Goal: Transaction & Acquisition: Purchase product/service

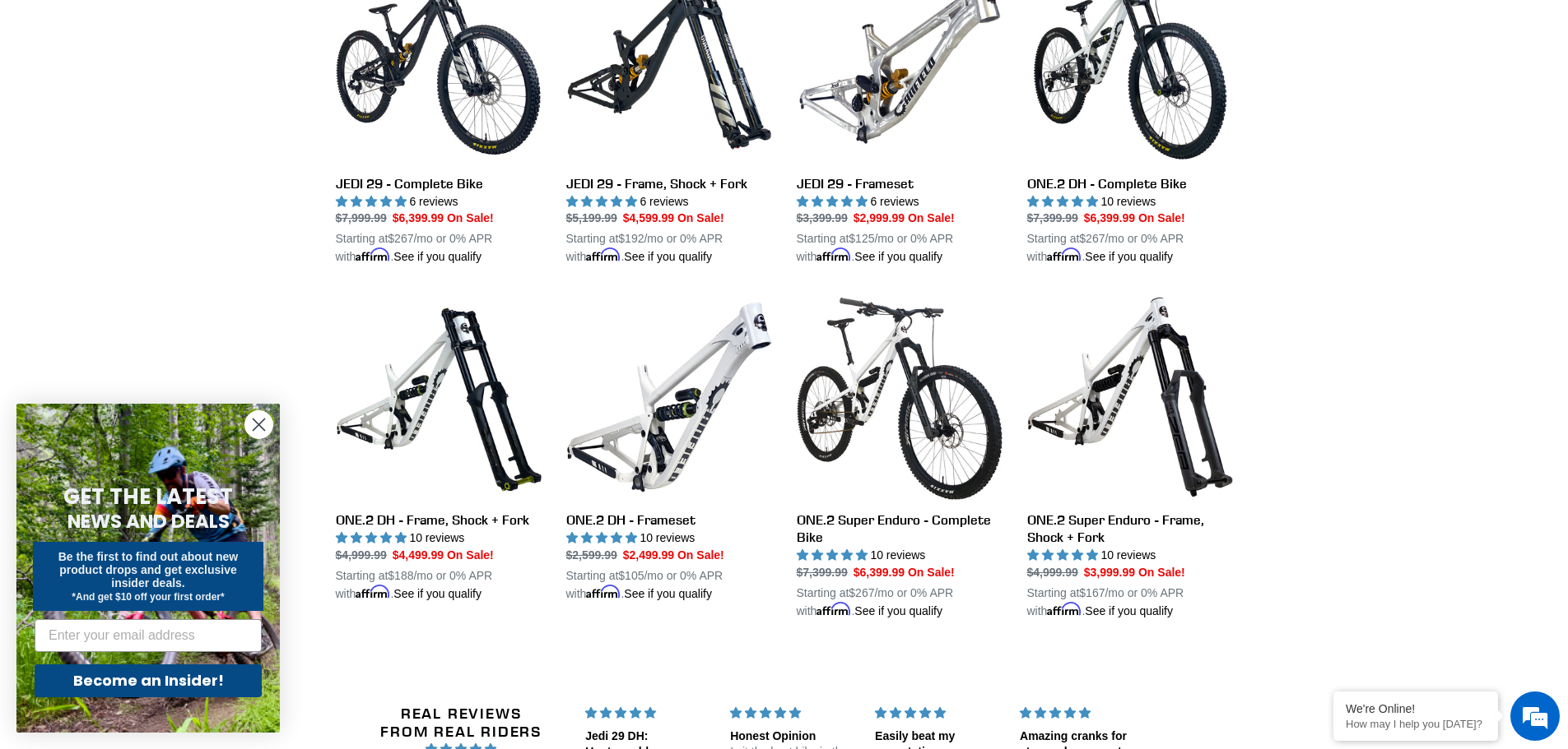
scroll to position [1892, 0]
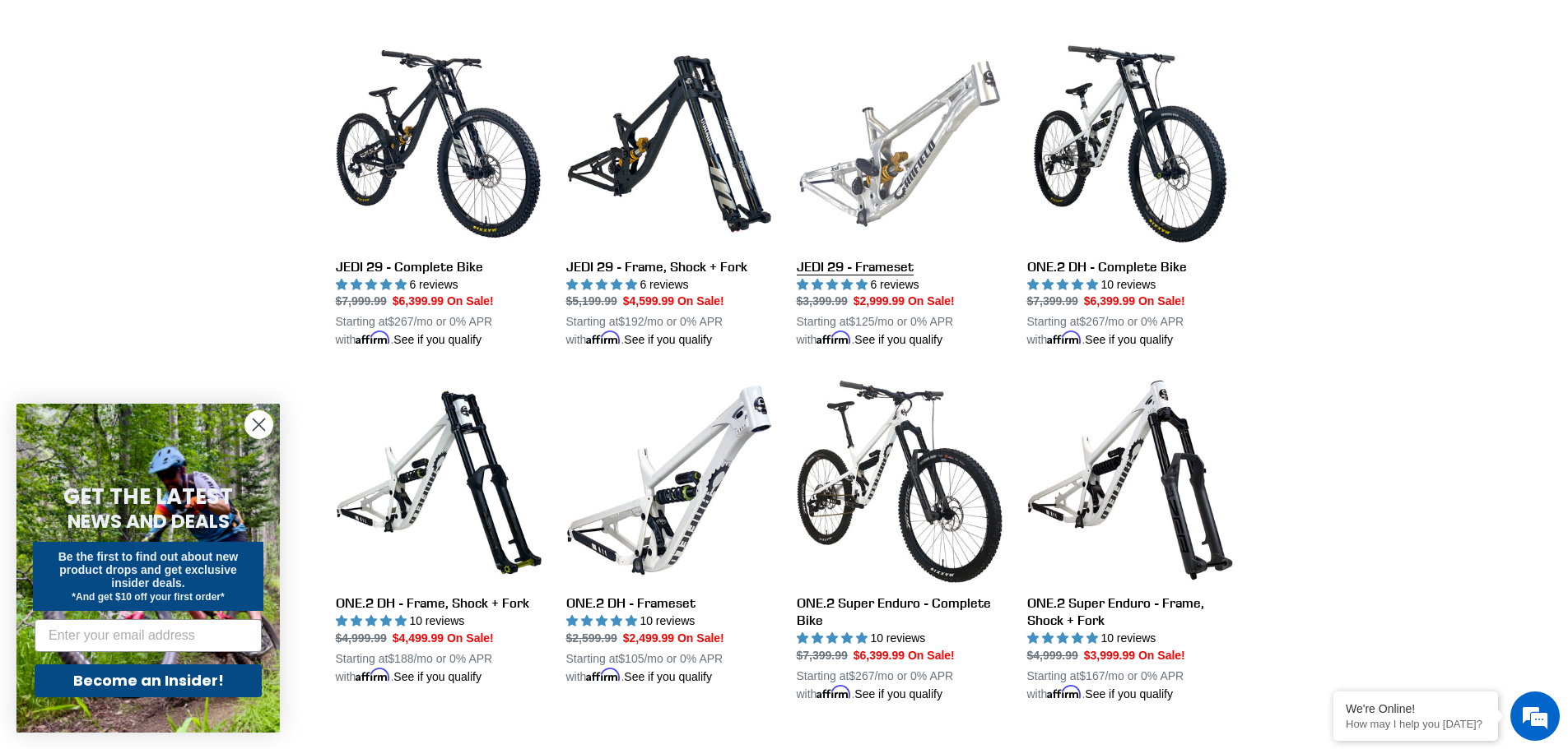
click at [896, 150] on link "JEDI 29 - Frameset" at bounding box center [900, 195] width 206 height 308
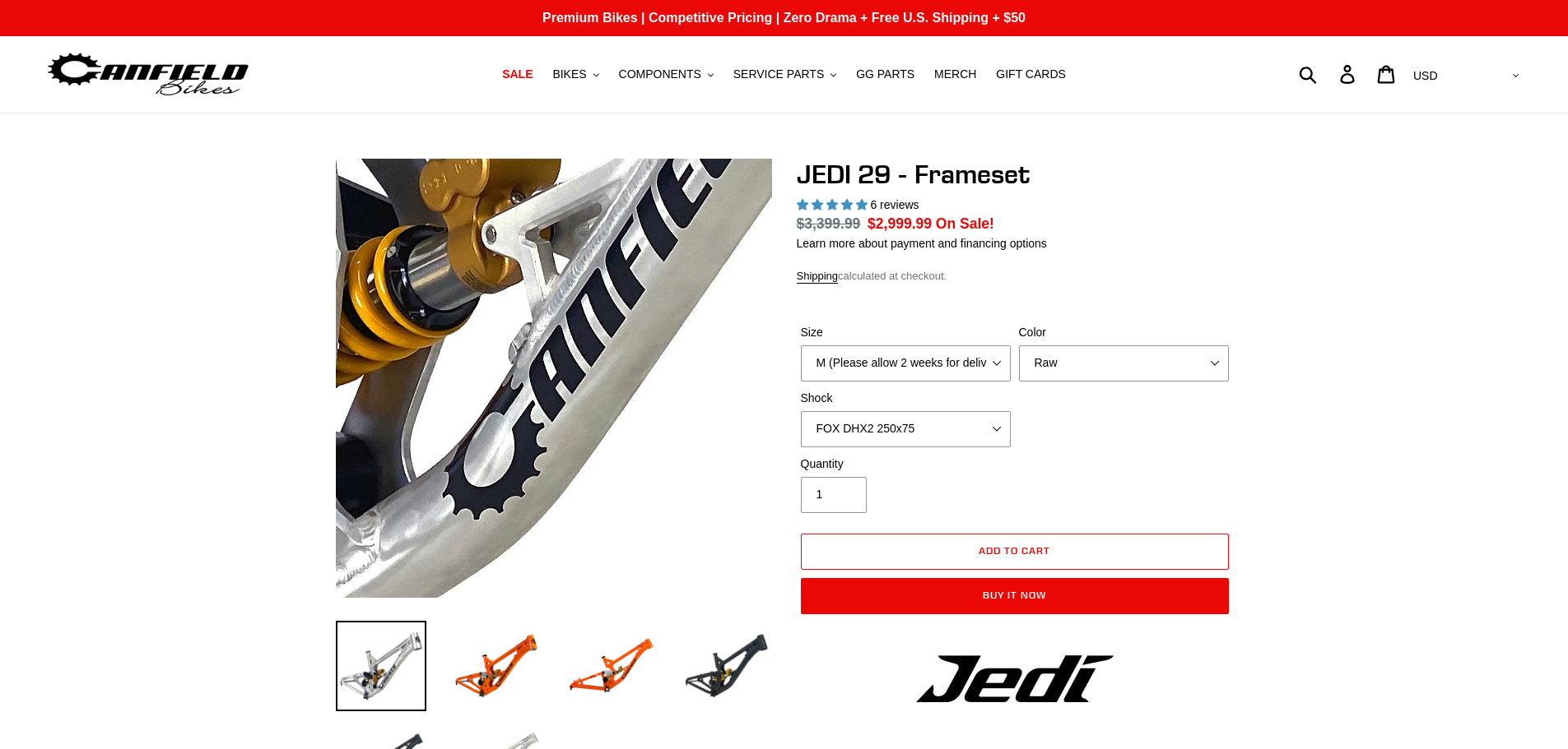
select select "highest-rating"
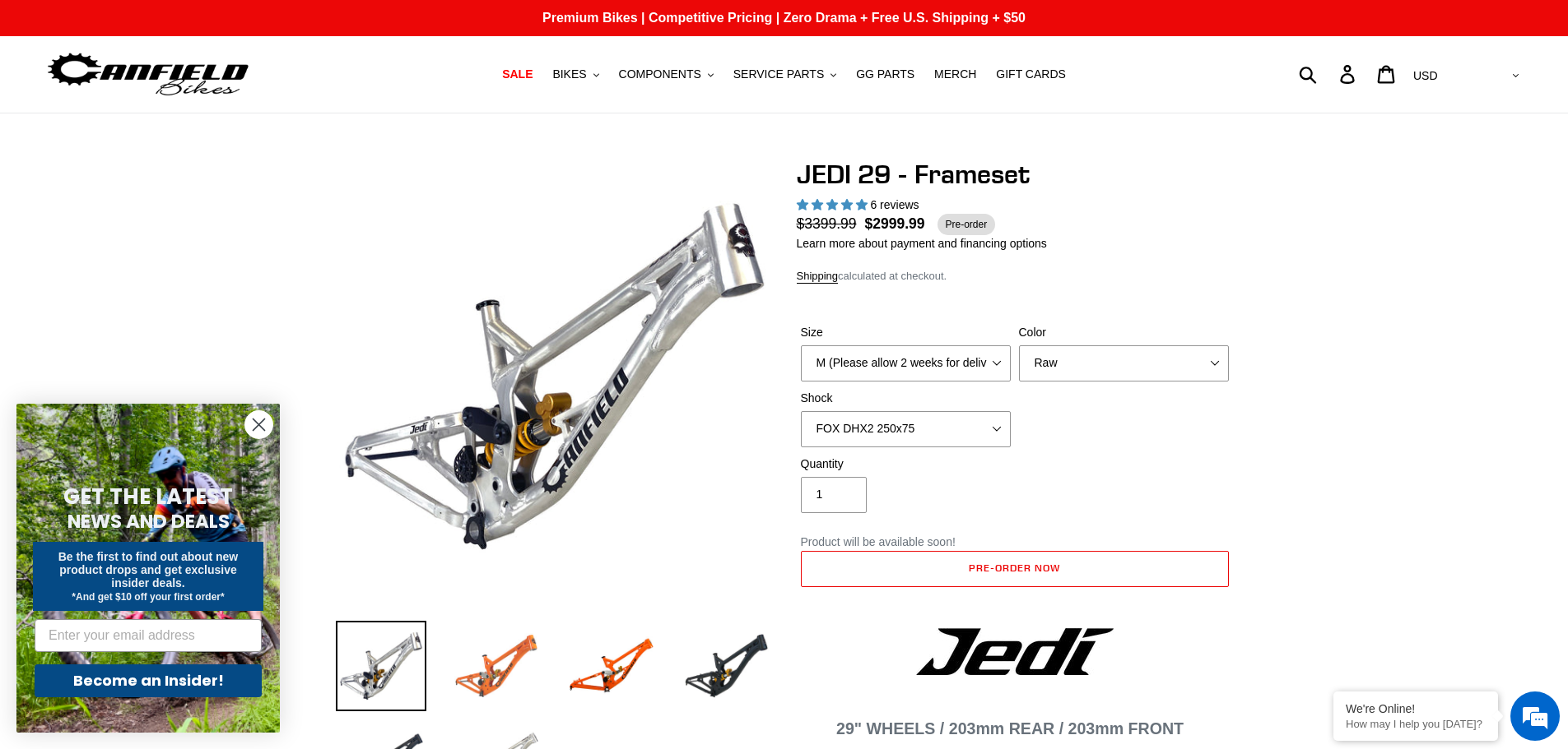
click at [523, 669] on img at bounding box center [496, 666] width 91 height 90
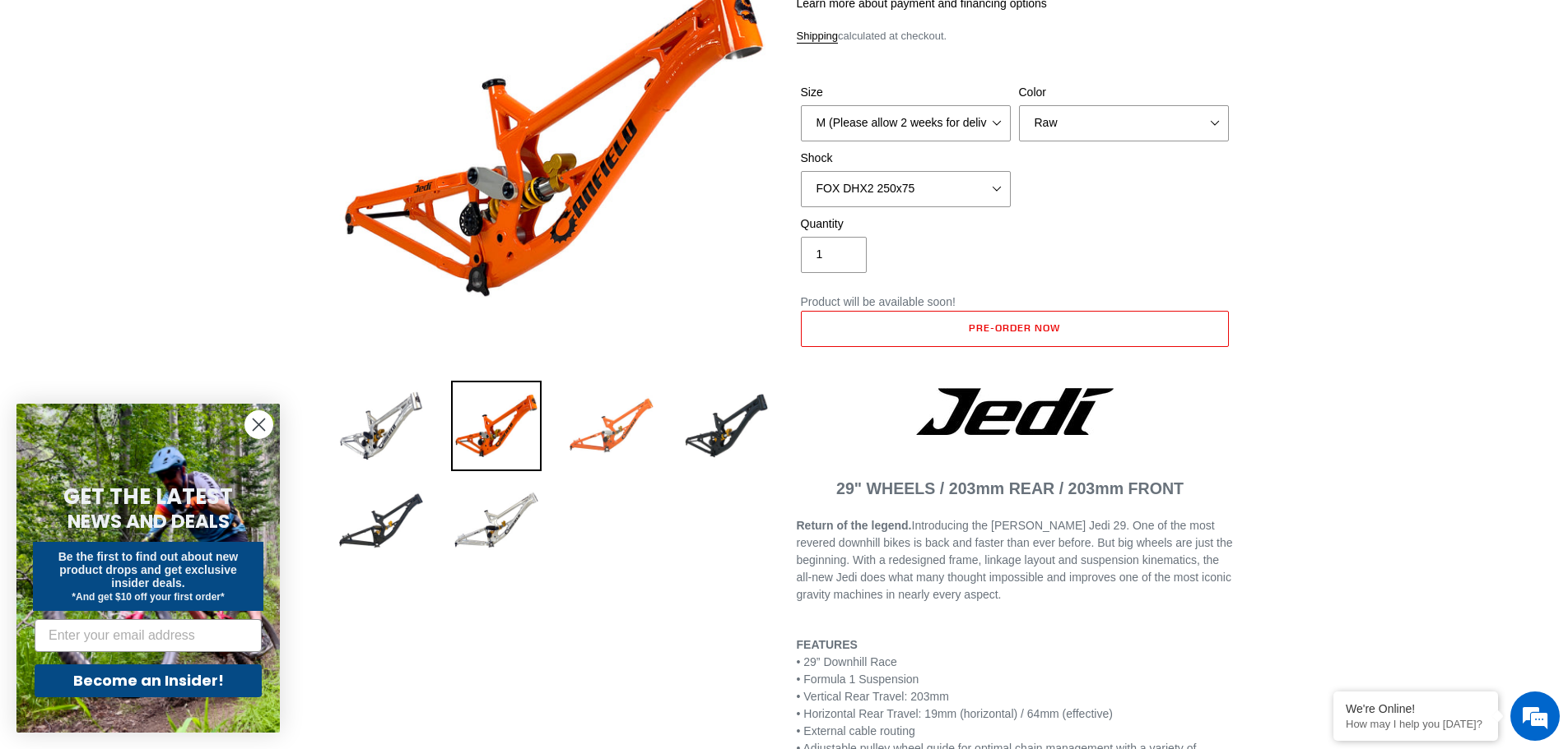
scroll to position [411, 0]
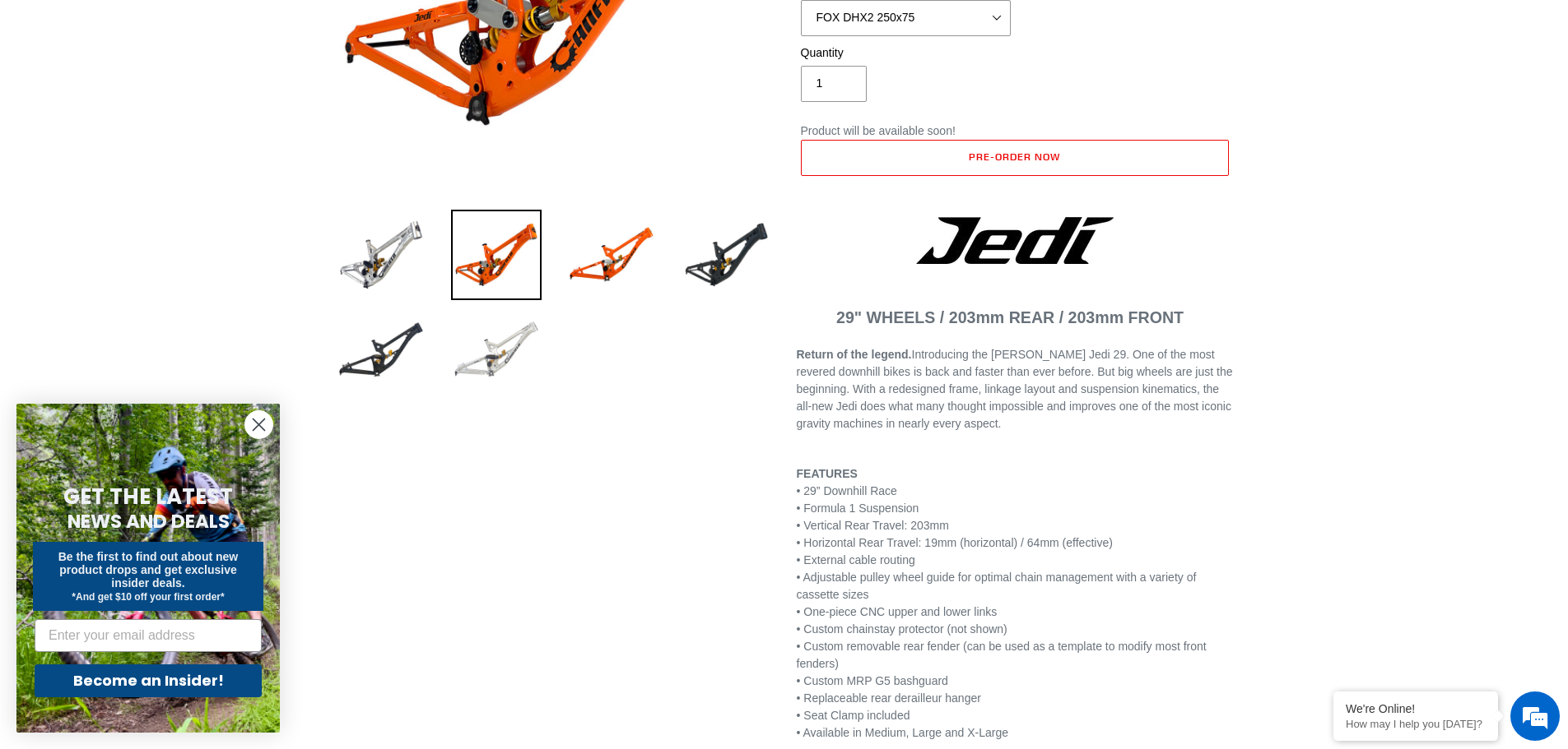
click at [495, 341] on img at bounding box center [496, 350] width 91 height 90
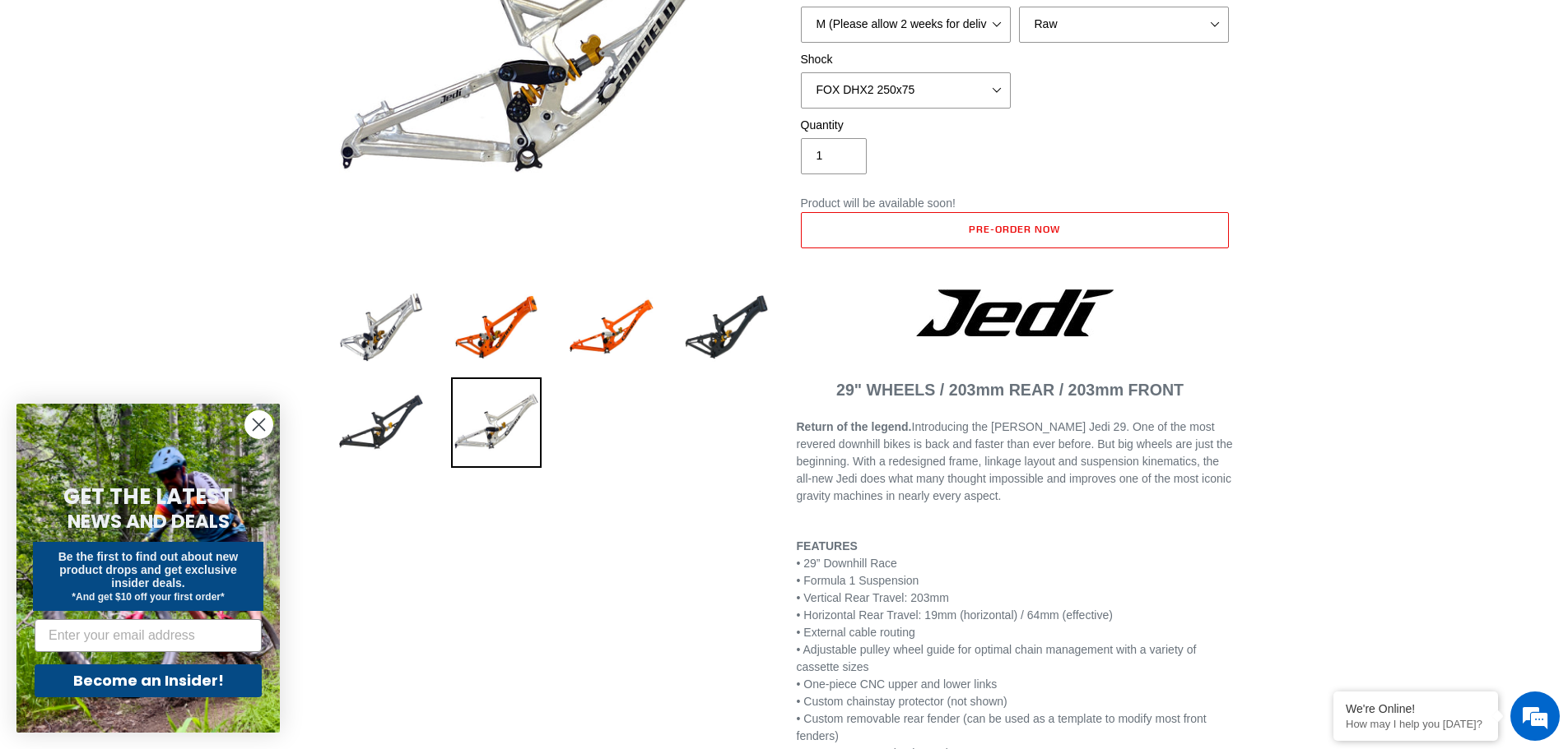
scroll to position [165, 0]
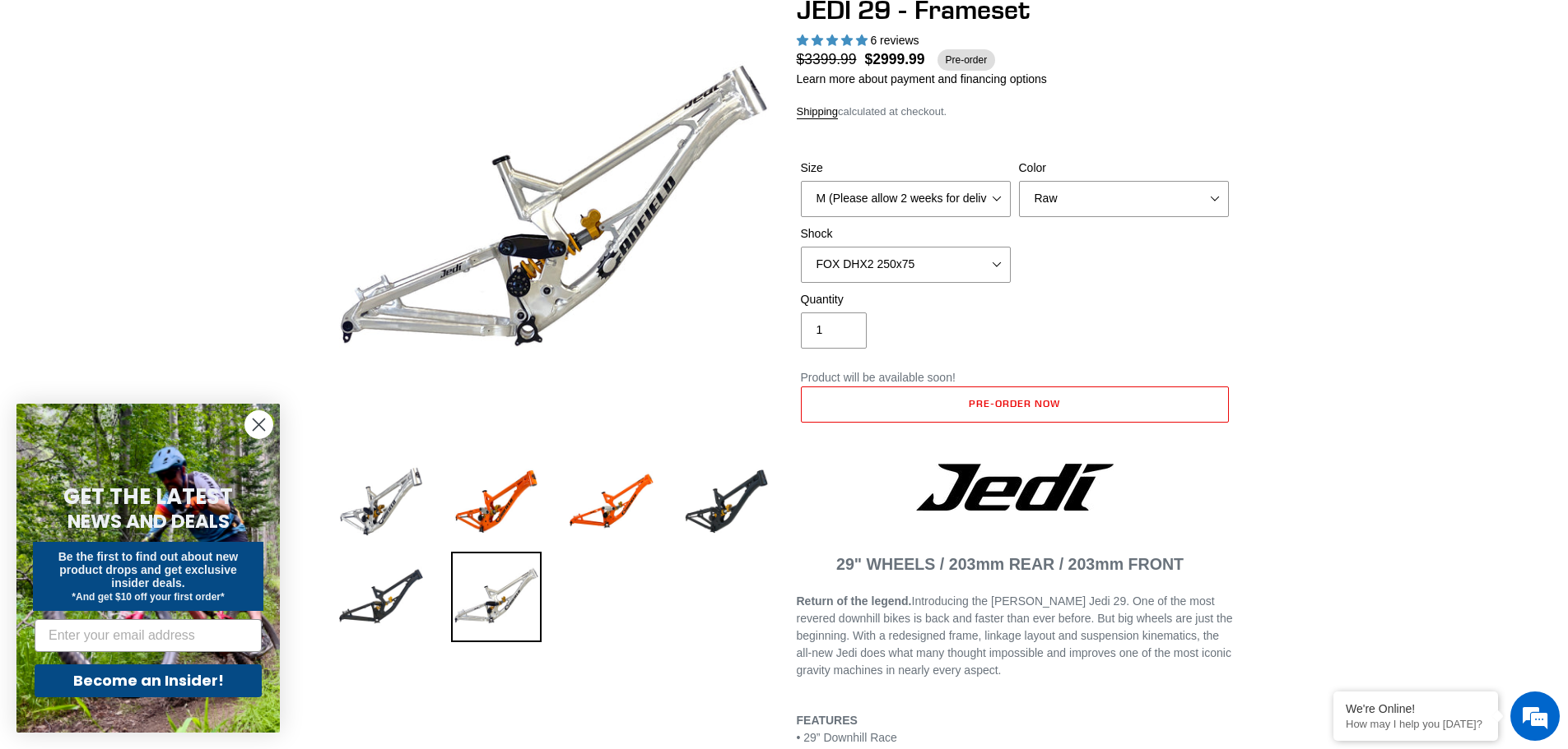
click at [268, 427] on circle "Close dialog" at bounding box center [259, 425] width 27 height 27
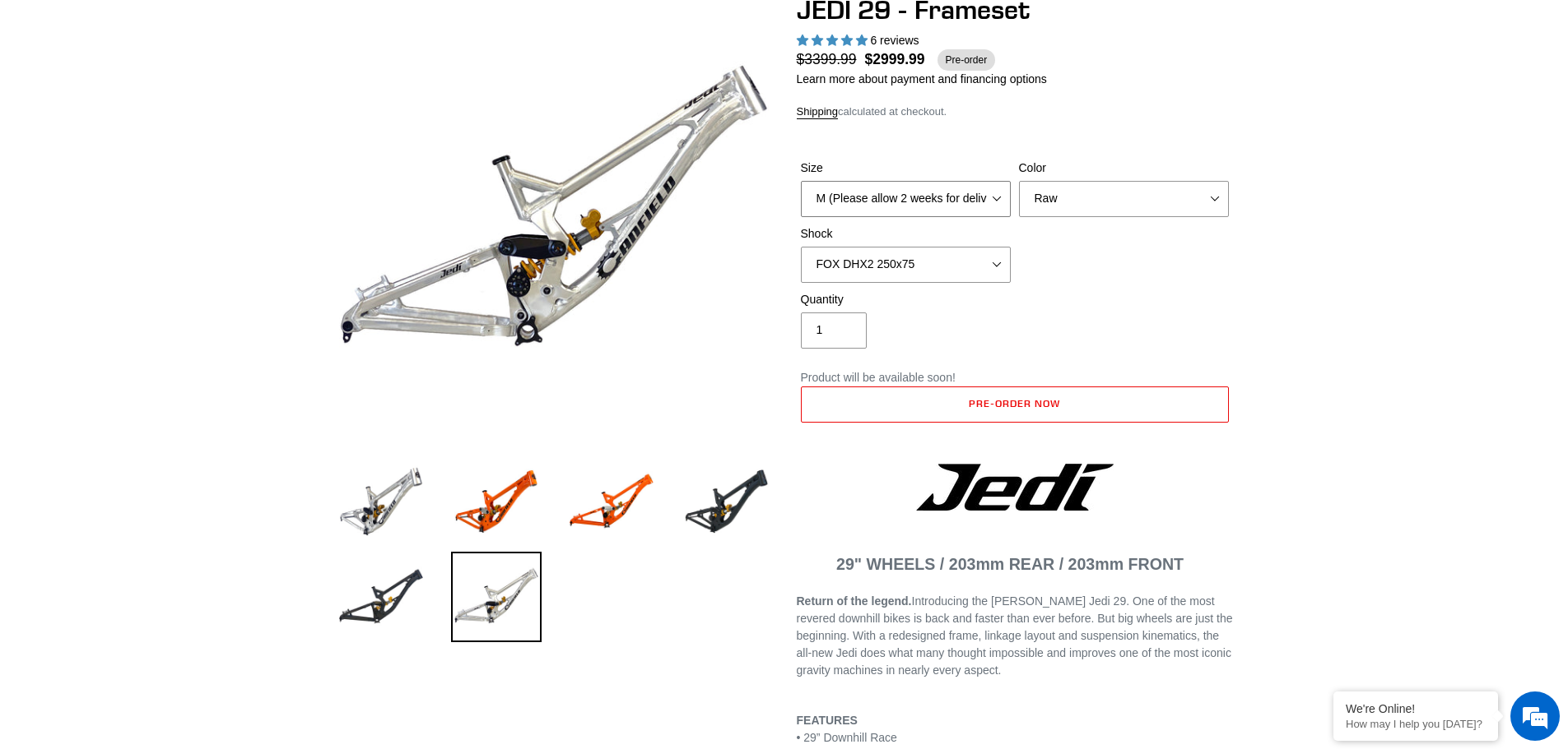
click at [885, 194] on select "M (Please allow 2 weeks for delivery) L (Please allow 2 weeks for delivery) XL" at bounding box center [905, 199] width 210 height 37
select select "XL"
click at [800, 181] on select "M (Please allow 2 weeks for delivery) L (Please allow 2 weeks for delivery) XL" at bounding box center [905, 199] width 210 height 37
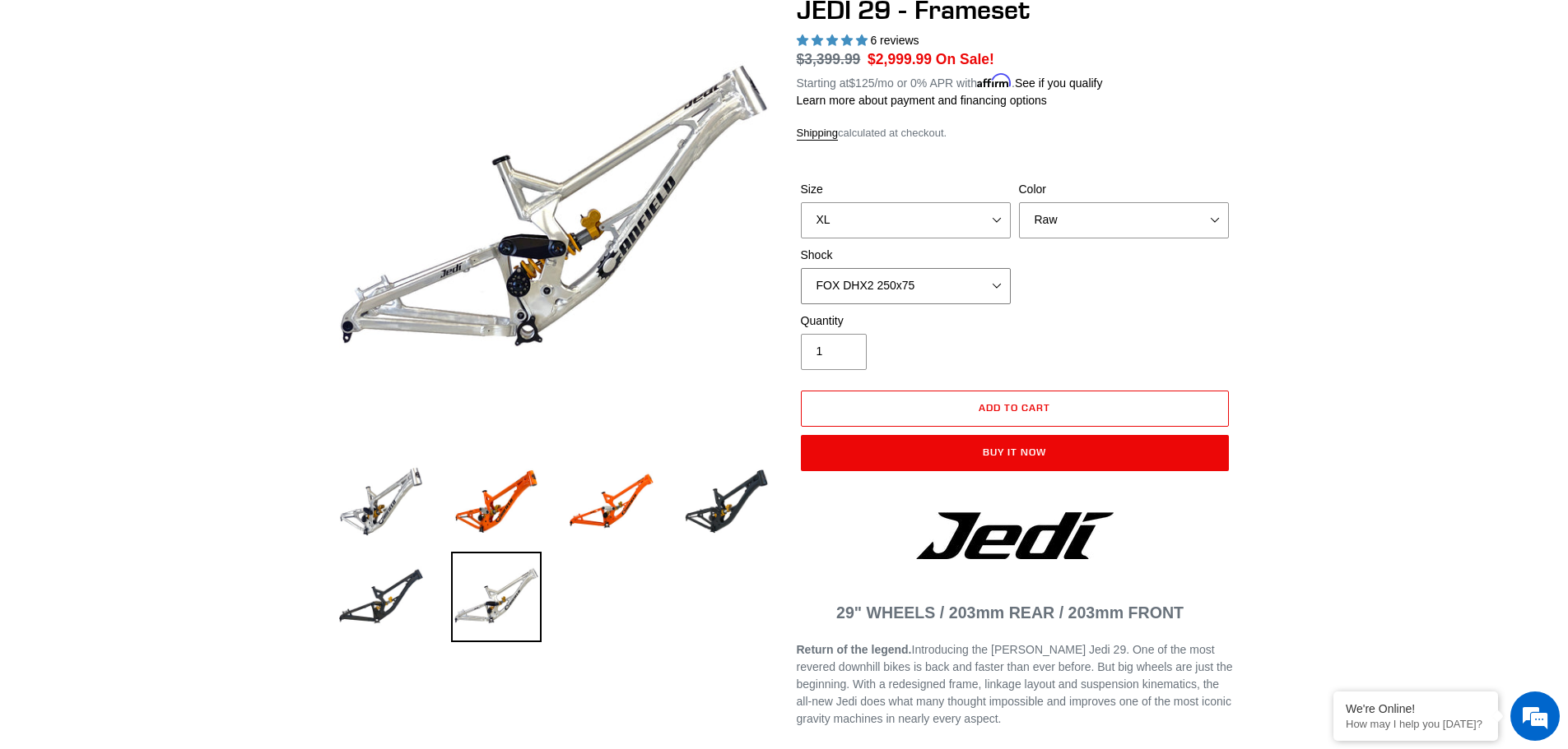
click at [962, 286] on select "No Shock FOX DHX2 250x75 RockShox Vivid Ultimate DH 250x75 EXT e-Storia LOX V3" at bounding box center [905, 287] width 210 height 37
click at [800, 269] on select "No Shock FOX DHX2 250x75 RockShox Vivid Ultimate DH 250x75 EXT e-Storia LOX V3" at bounding box center [905, 287] width 210 height 37
click at [944, 308] on div "Size M (Please allow 2 weeks for delivery) L (Please allow 2 weeks for delivery…" at bounding box center [1014, 246] width 436 height 132
click at [948, 291] on select "No Shock FOX DHX2 250x75 RockShox Vivid Ultimate DH 250x75 EXT e-Storia LOX V3" at bounding box center [905, 287] width 210 height 37
select select "FOX DHX2 250x75"
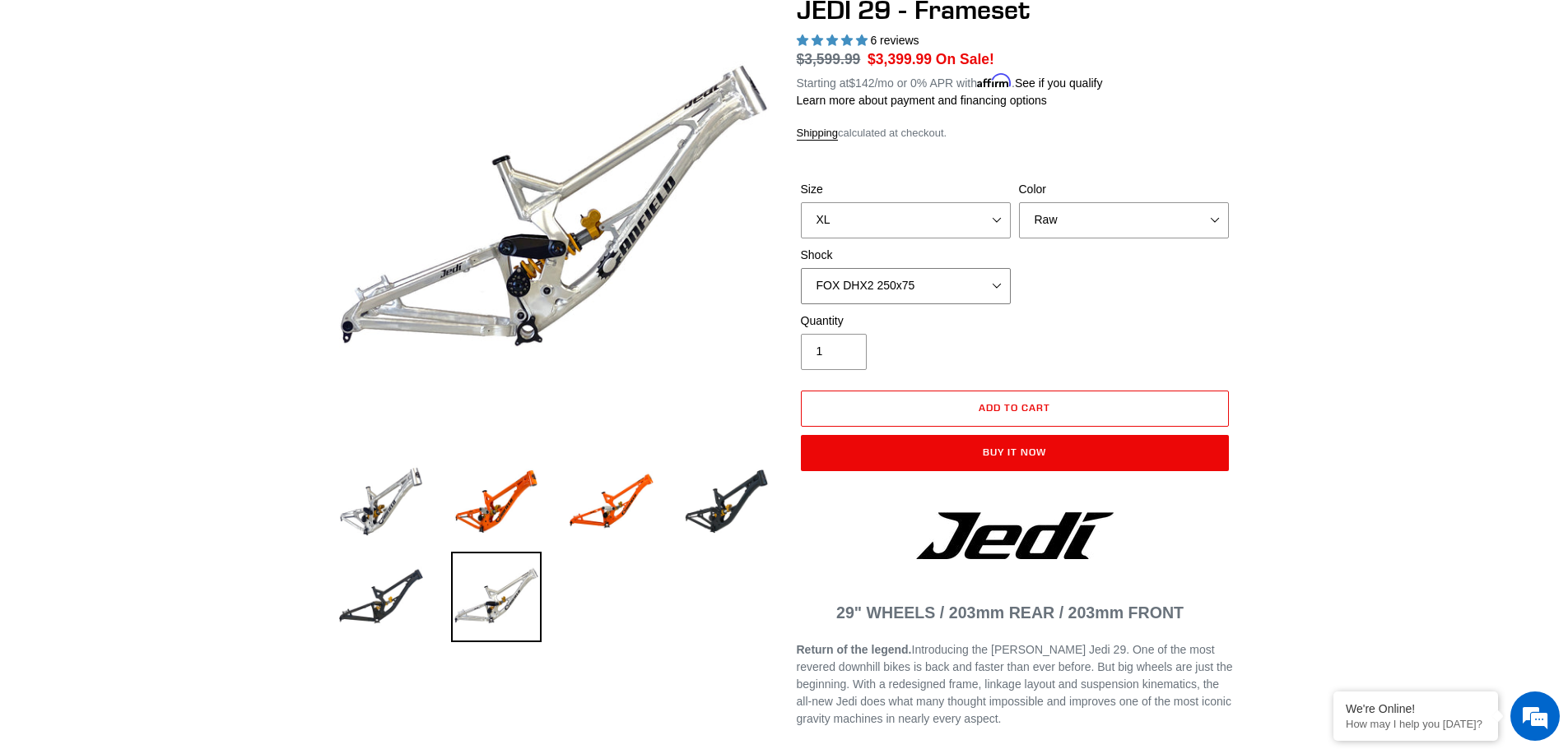
click at [800, 269] on select "No Shock FOX DHX2 250x75 RockShox Vivid Ultimate DH 250x75 EXT e-Storia LOX V3" at bounding box center [905, 287] width 210 height 37
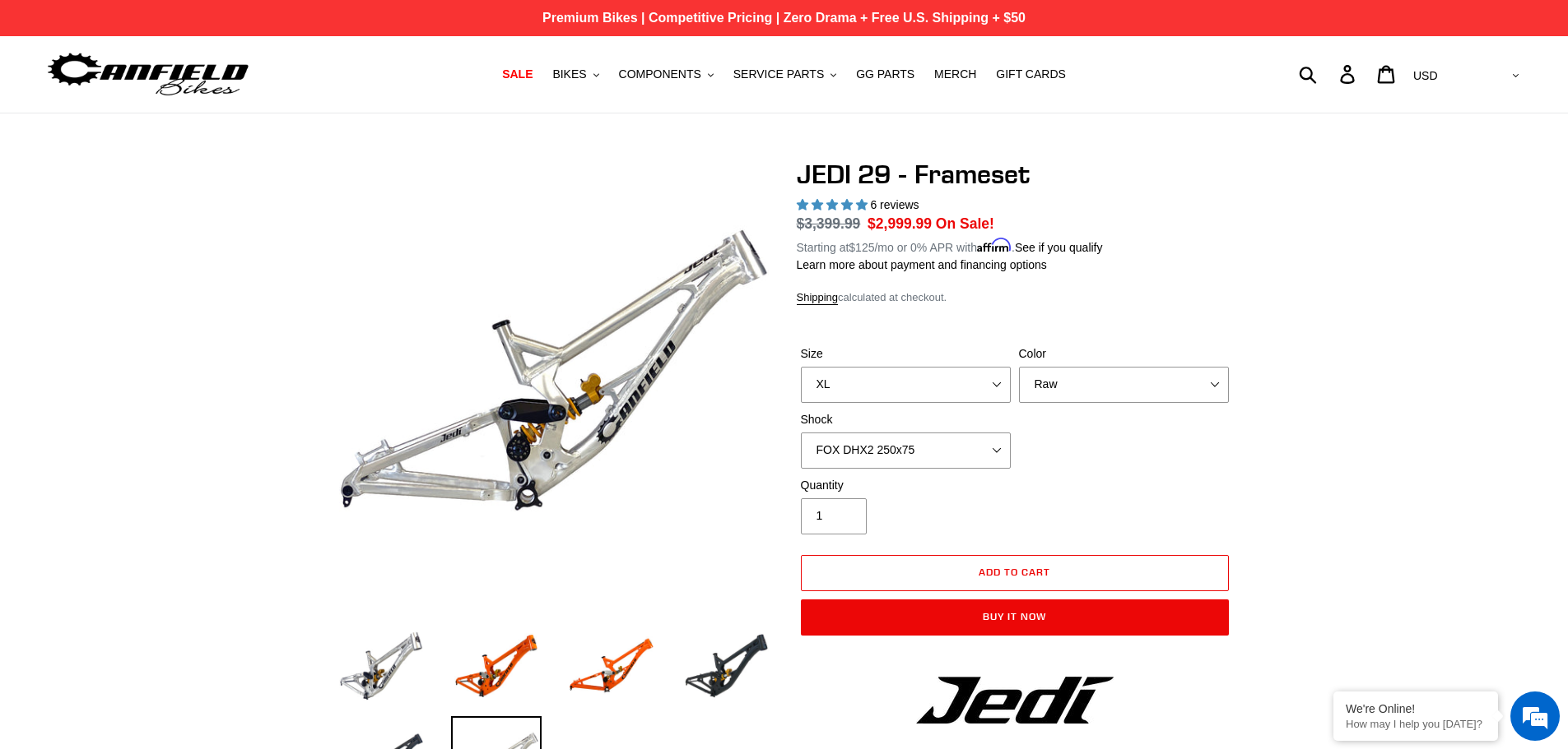
click at [599, 19] on p "Premium Bikes | Competitive Pricing | Zero Drama + Free U.S. Shipping + $50" at bounding box center [784, 18] width 1568 height 37
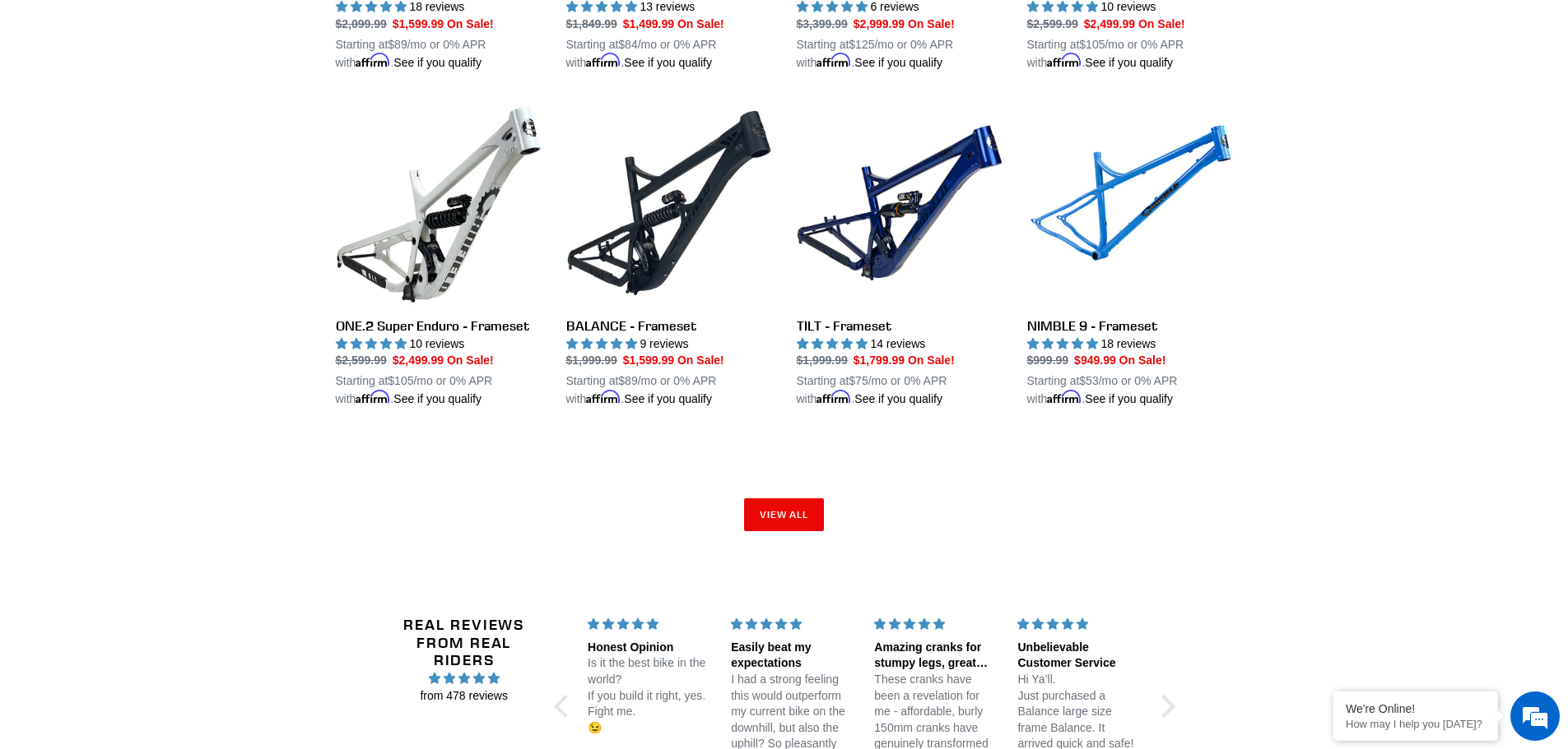
scroll to position [2468, 0]
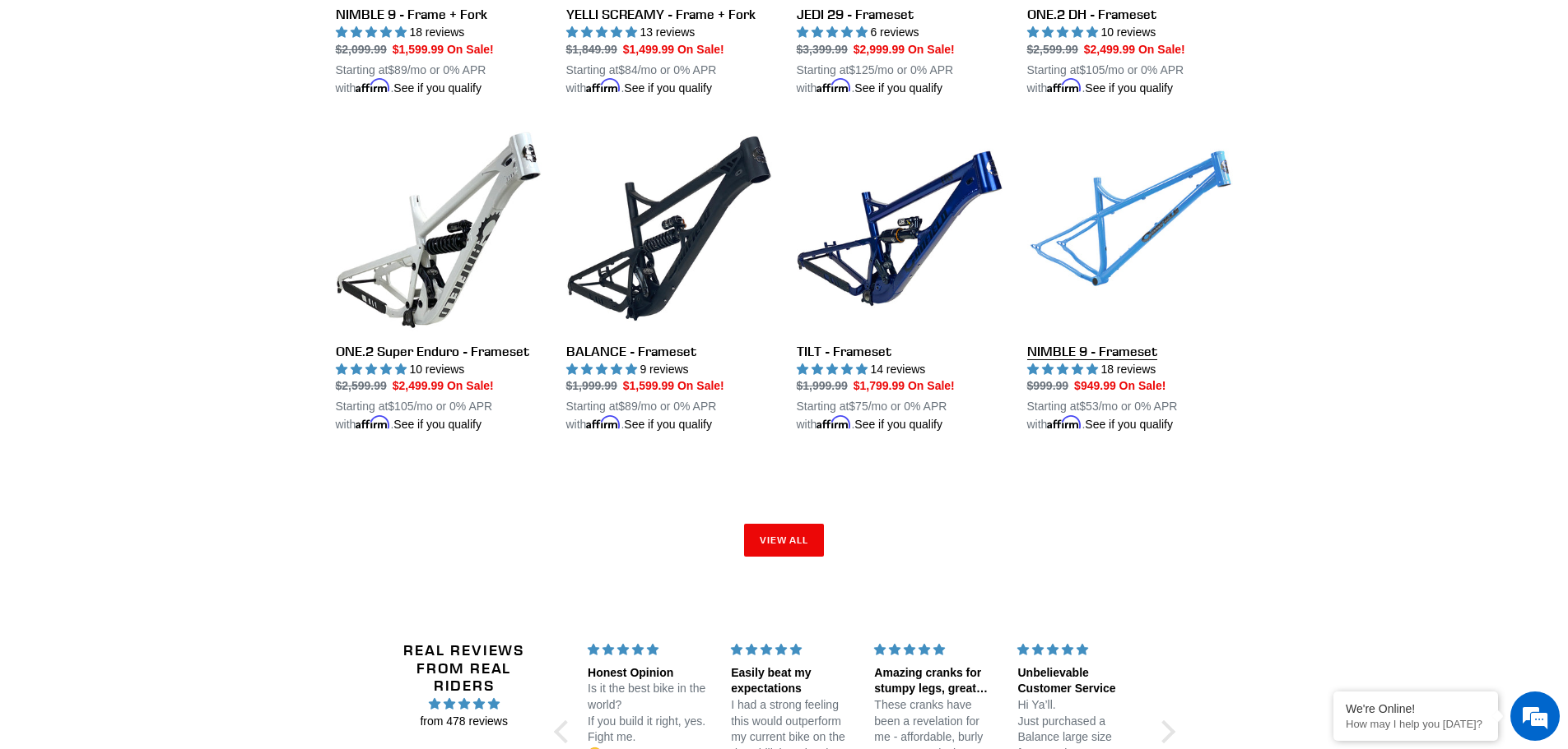
click at [1068, 248] on link "NIMBLE 9 - Frameset" at bounding box center [1130, 280] width 206 height 308
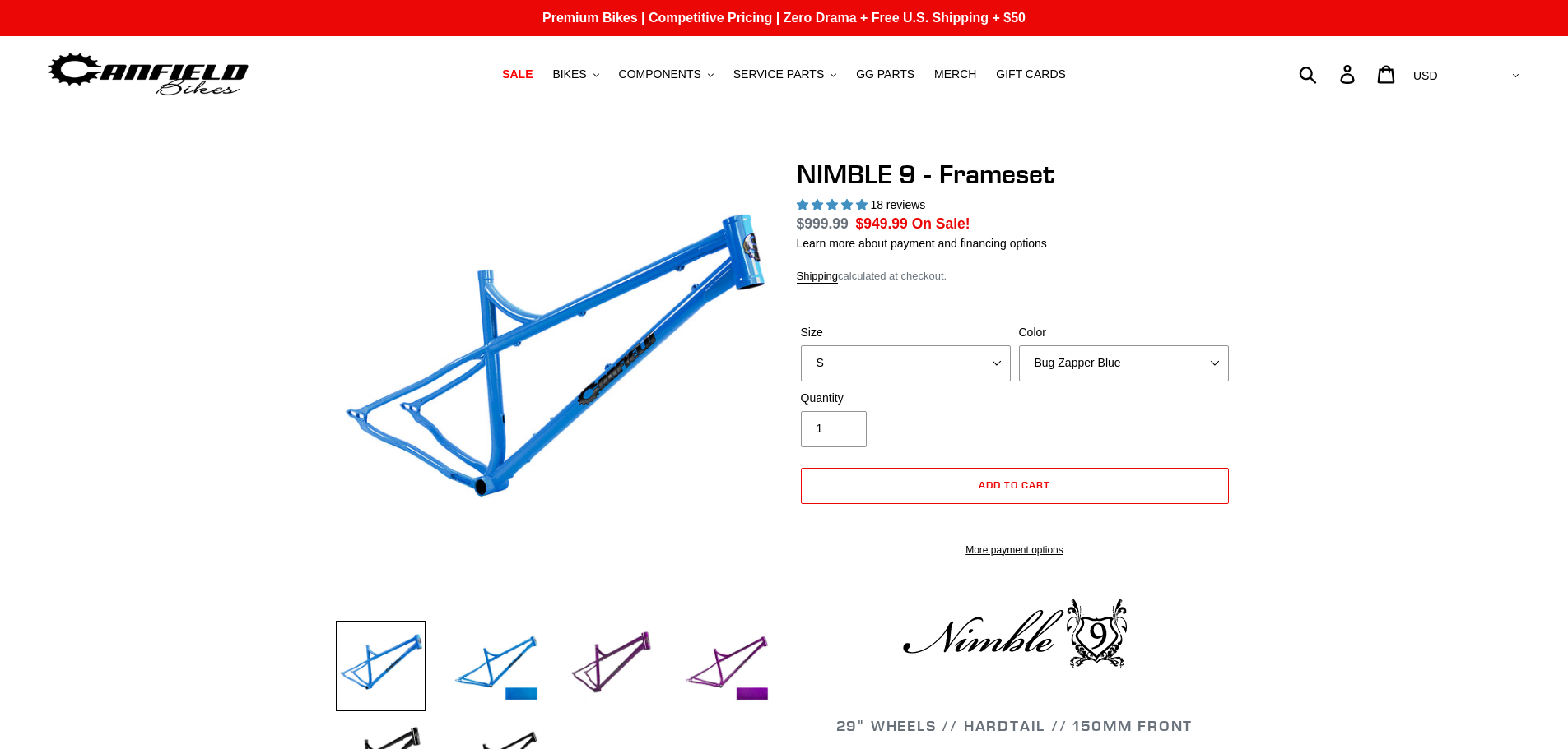
select select "highest-rating"
drag, startPoint x: 0, startPoint y: 0, endPoint x: 947, endPoint y: 365, distance: 1014.9
click at [947, 365] on select "S M L XL" at bounding box center [905, 364] width 210 height 37
select select "L"
click at [800, 365] on select "S M L XL" at bounding box center [905, 364] width 210 height 37
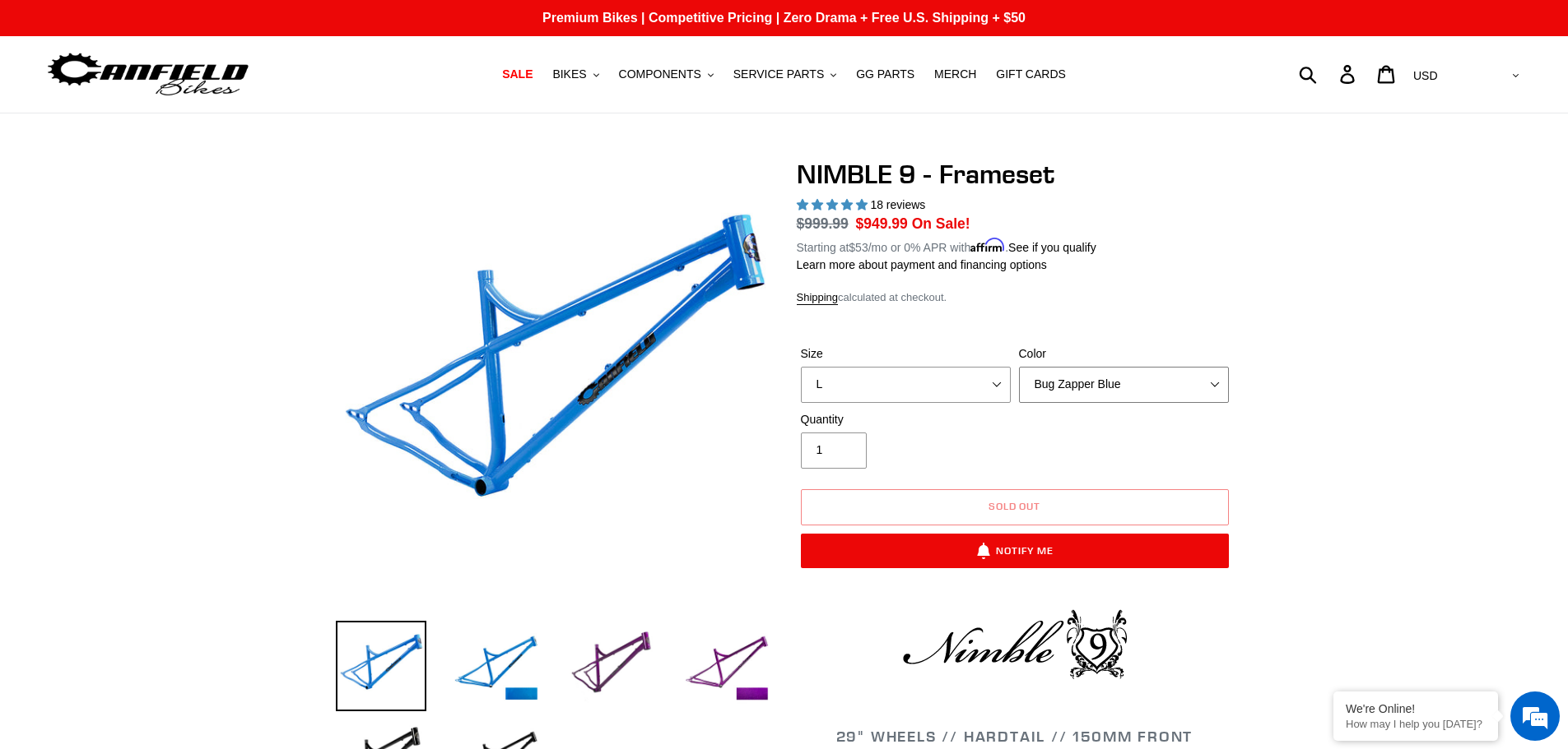
click at [1104, 387] on select "Bug Zapper Blue Purple Haze -Sold Out Galaxy Black" at bounding box center [1124, 385] width 210 height 37
click at [1019, 367] on select "Bug Zapper Blue Purple Haze -Sold Out Galaxy Black" at bounding box center [1124, 385] width 210 height 37
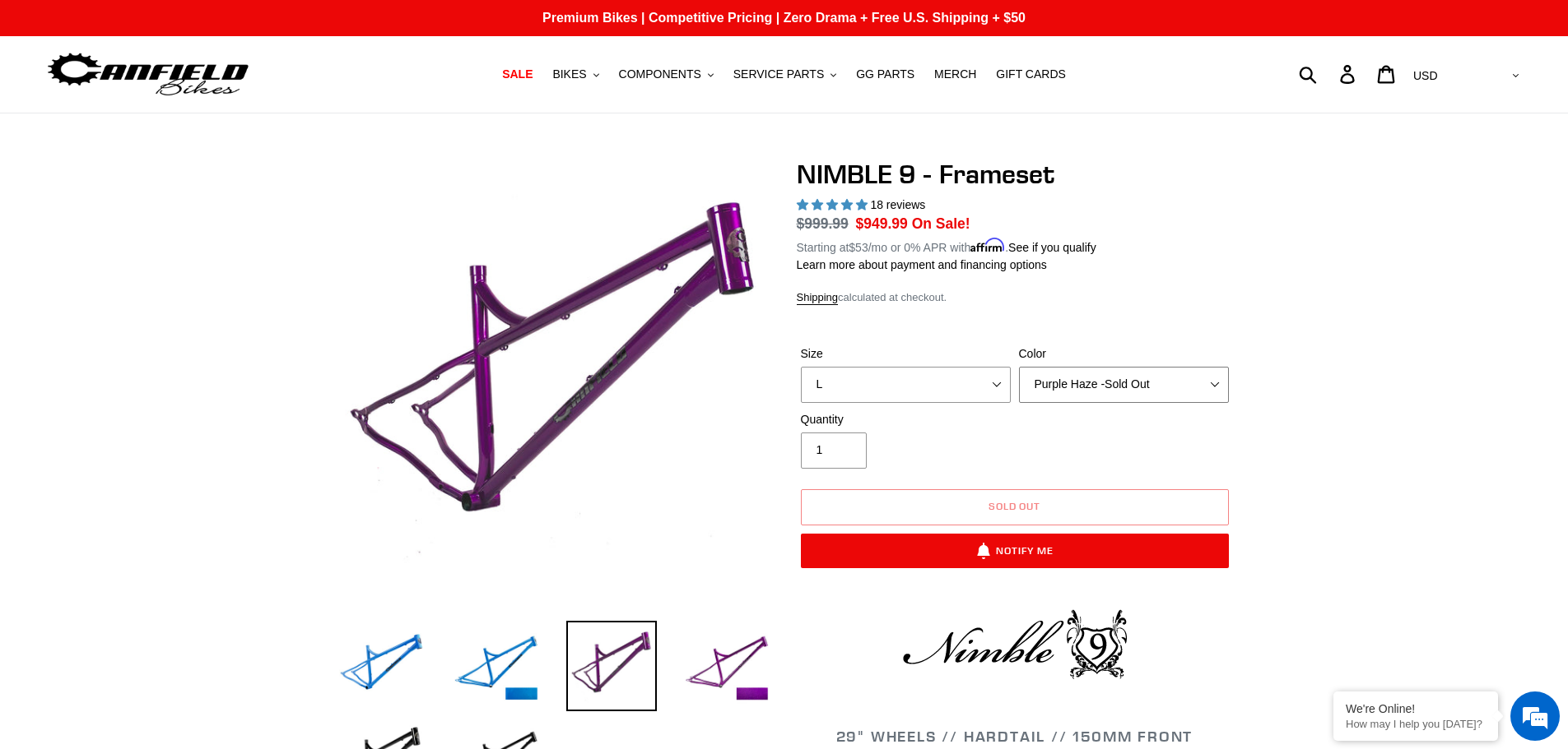
click at [1109, 393] on select "Bug Zapper Blue Purple Haze -Sold Out Galaxy Black" at bounding box center [1124, 385] width 210 height 37
select select "Galaxy Black"
click at [1019, 367] on select "Bug Zapper Blue Purple Haze -Sold Out Galaxy Black" at bounding box center [1124, 385] width 210 height 37
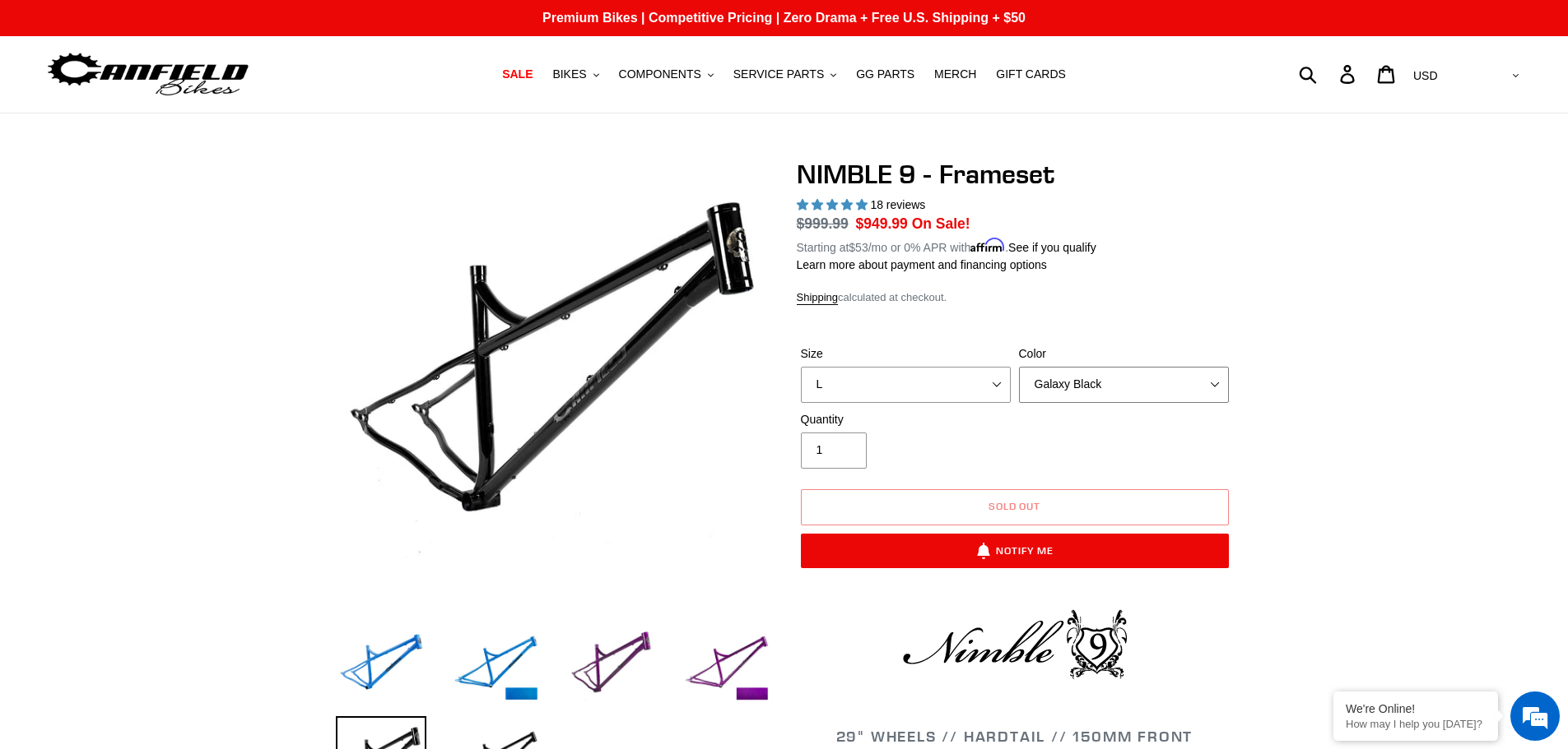
scroll to position [82, 0]
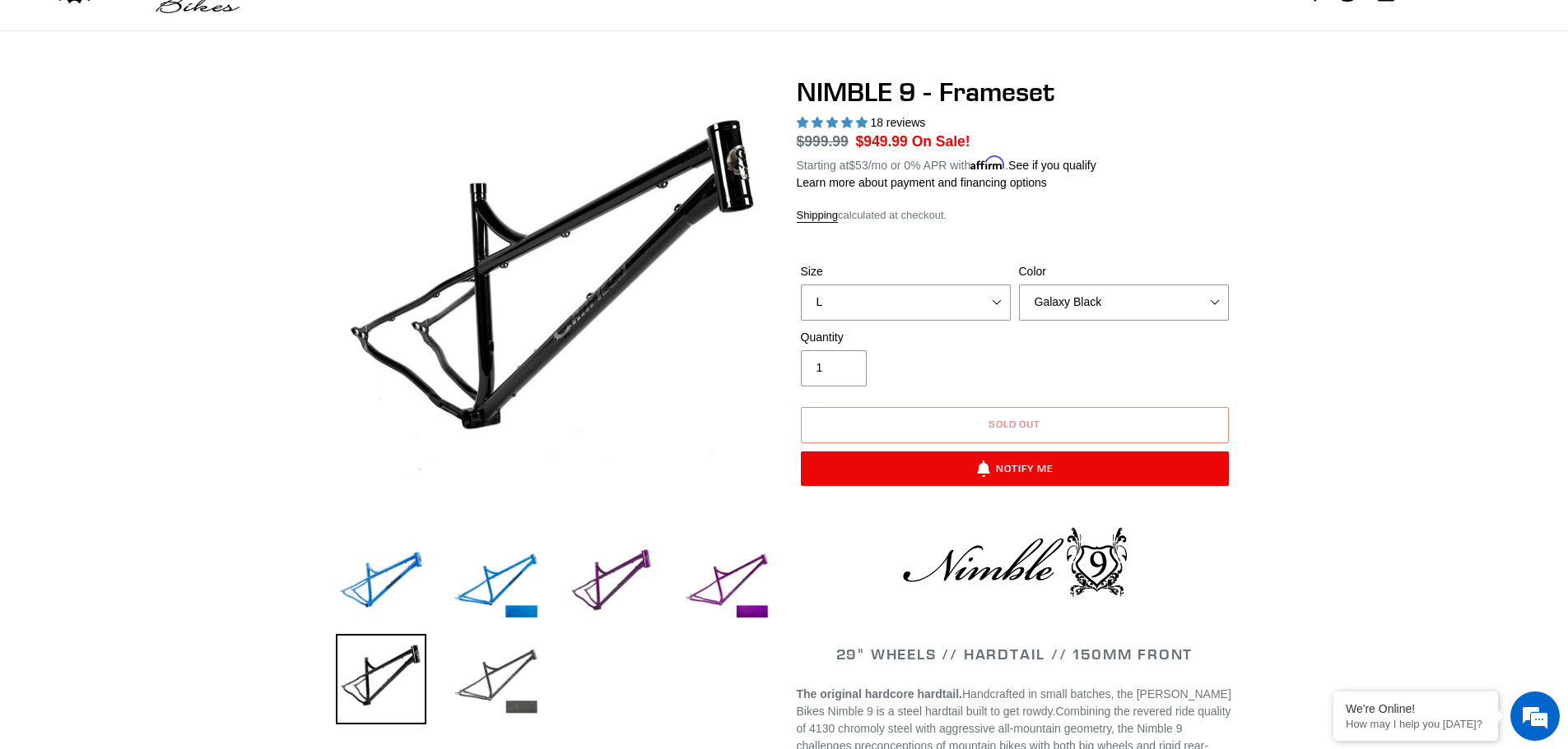
click at [512, 659] on img at bounding box center [496, 680] width 91 height 90
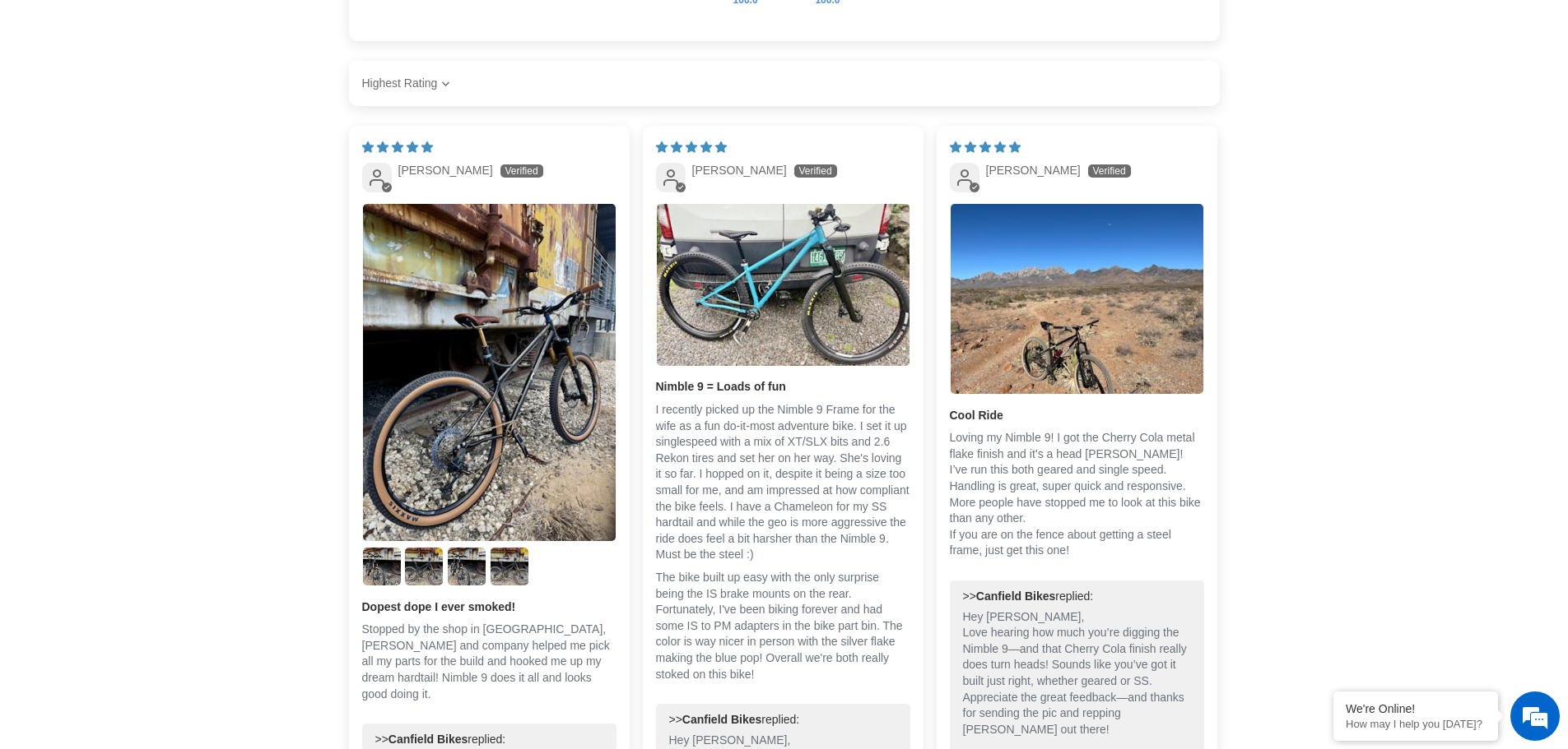
scroll to position [2468, 0]
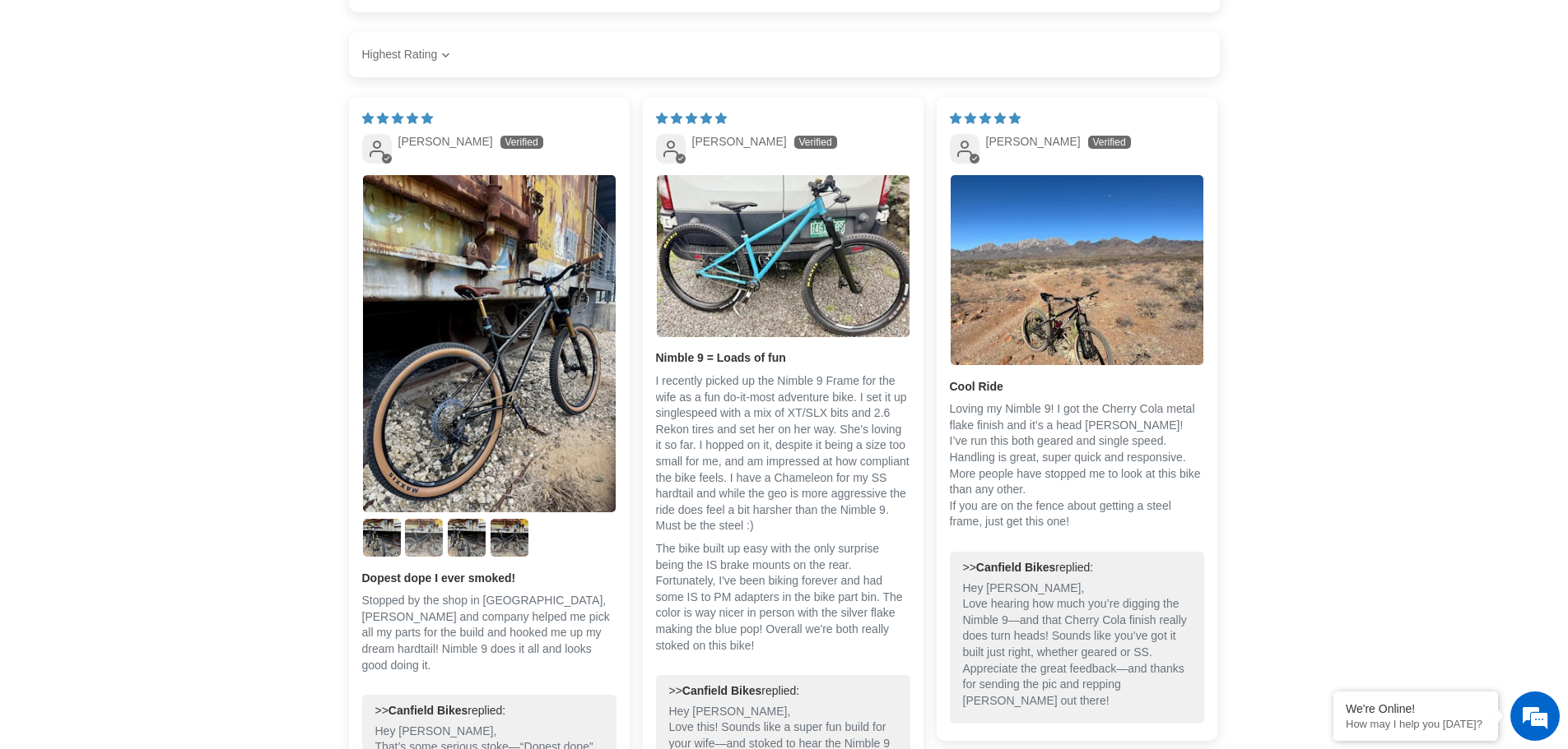
click at [430, 538] on img "Link to user picture 3" at bounding box center [423, 537] width 38 height 38
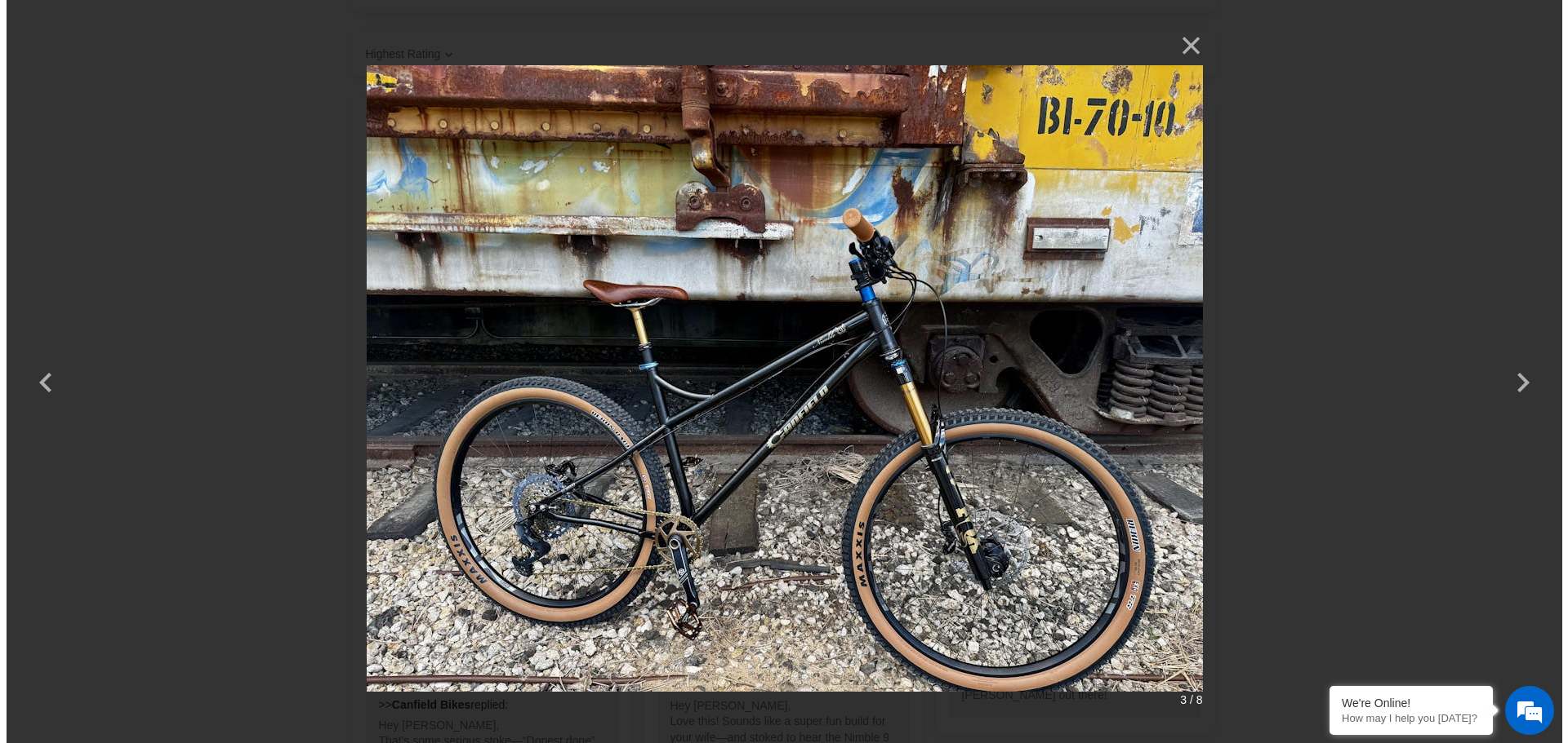
scroll to position [0, 0]
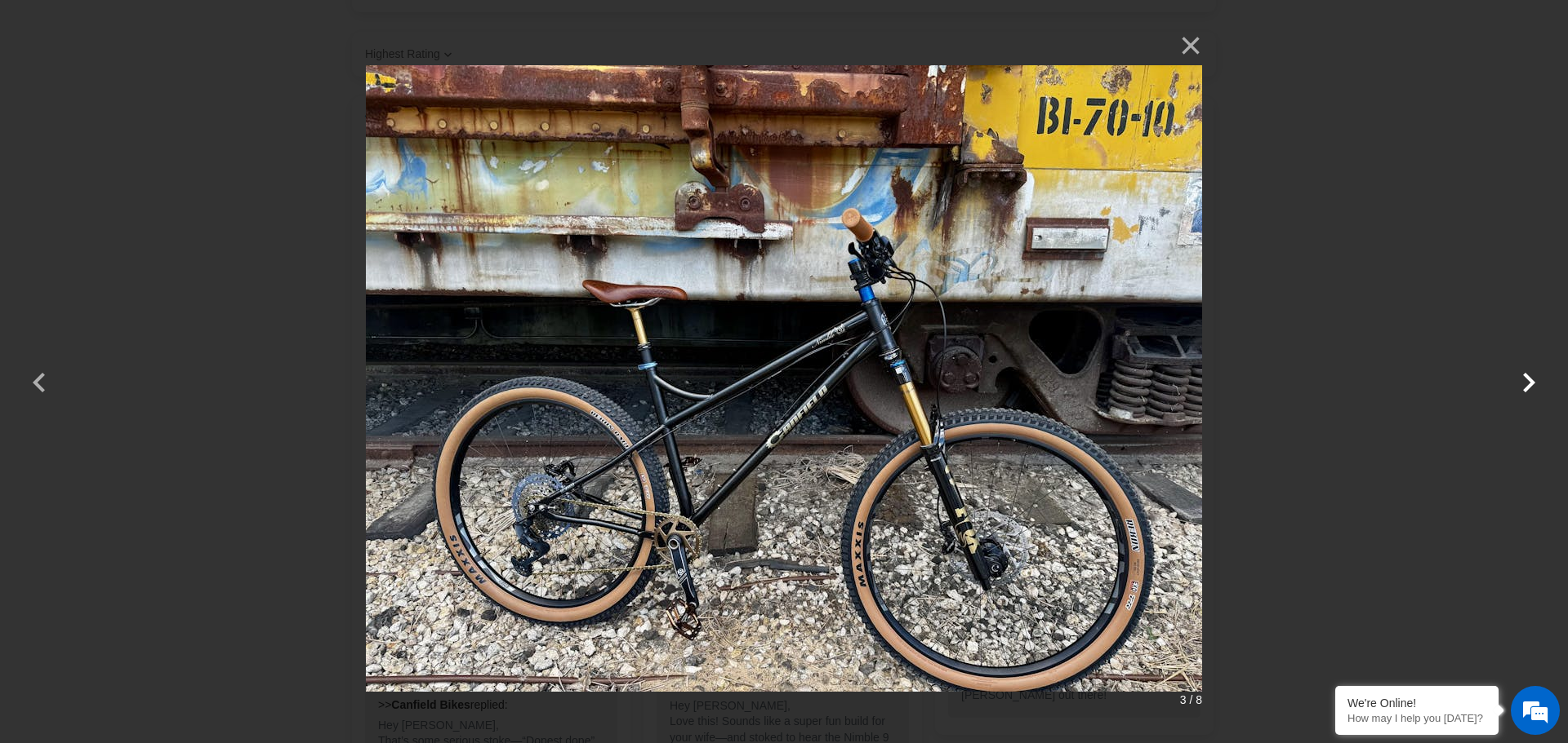
click at [1520, 377] on button "button" at bounding box center [1528, 372] width 39 height 39
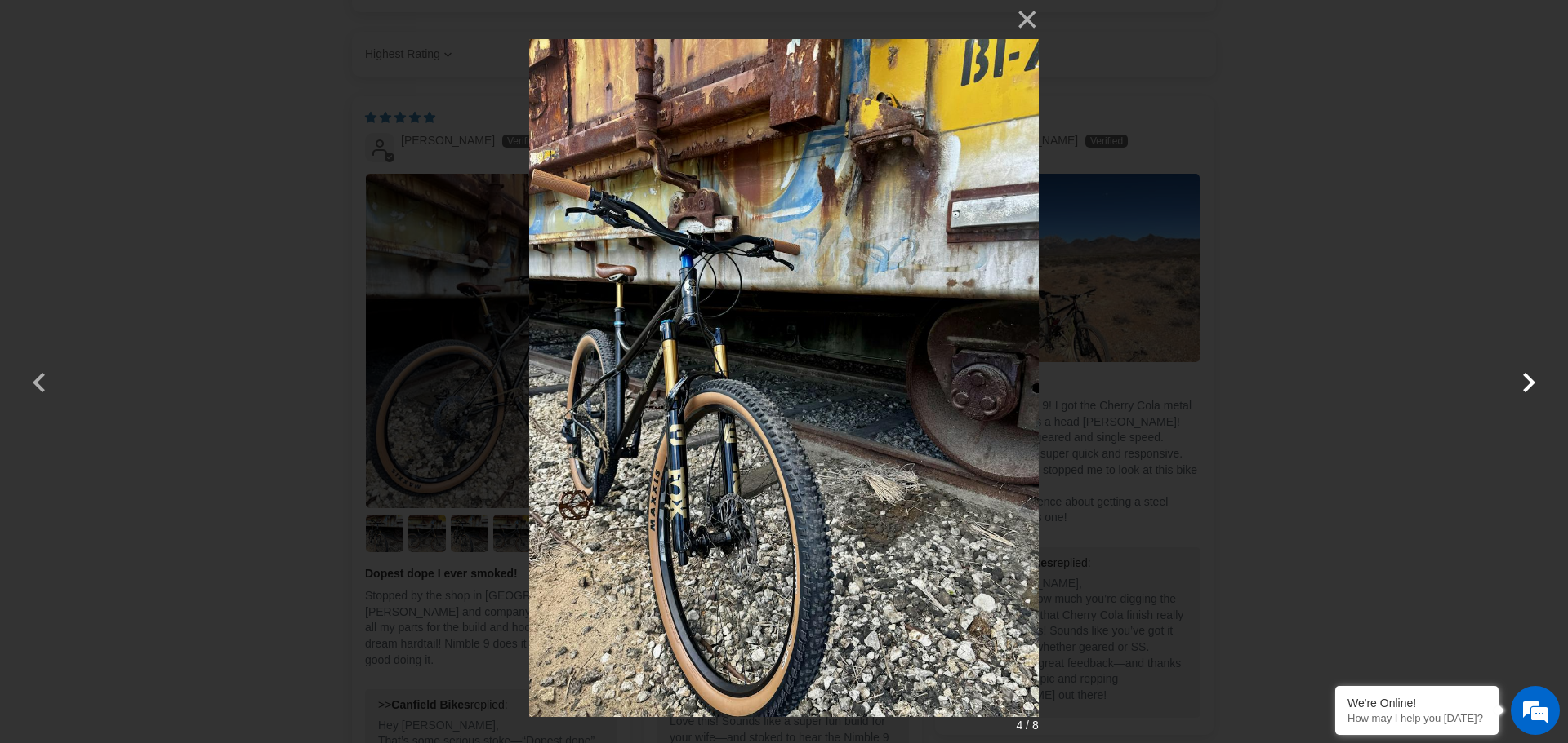
click at [1520, 377] on button "button" at bounding box center [1528, 372] width 39 height 39
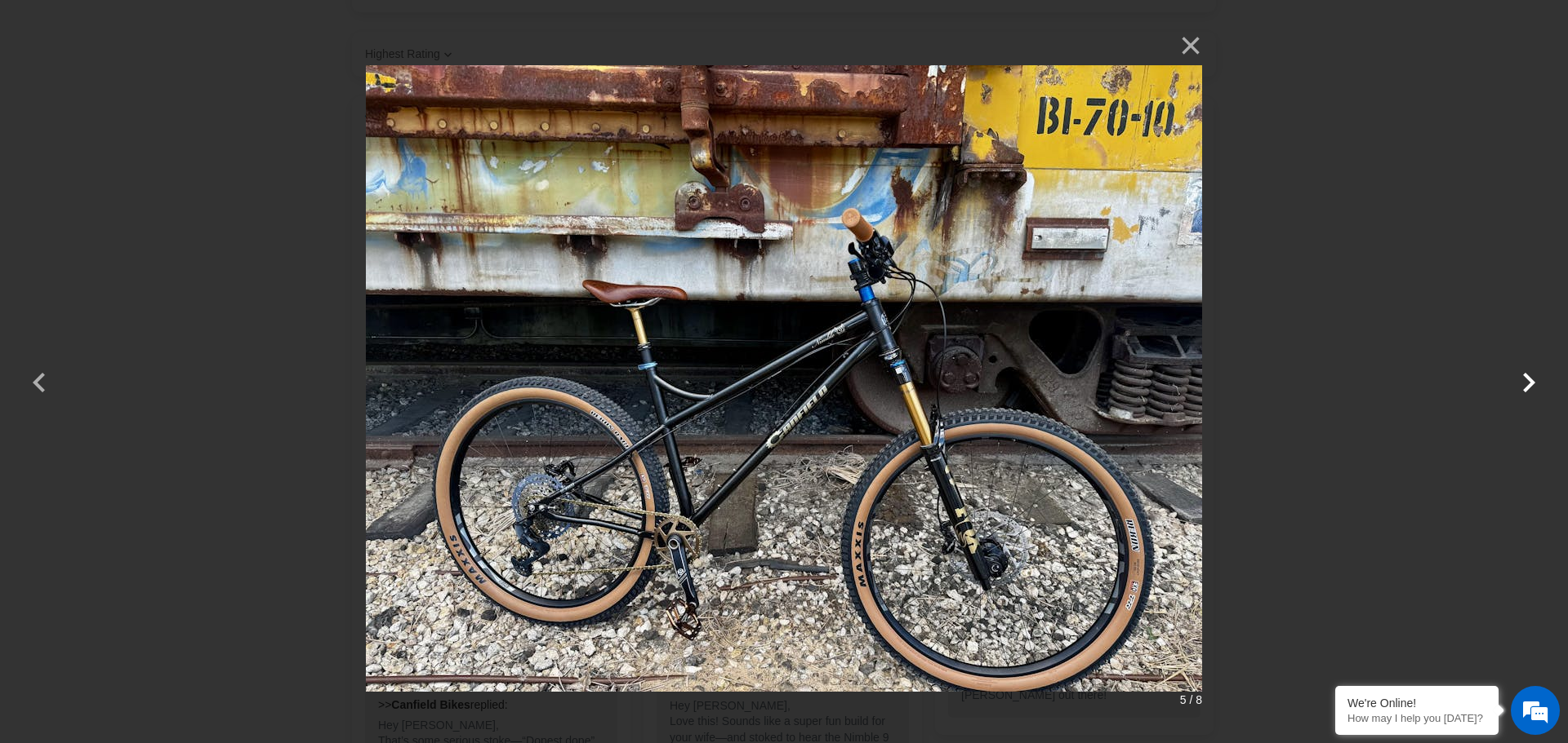
click at [1520, 377] on button "button" at bounding box center [1528, 372] width 39 height 39
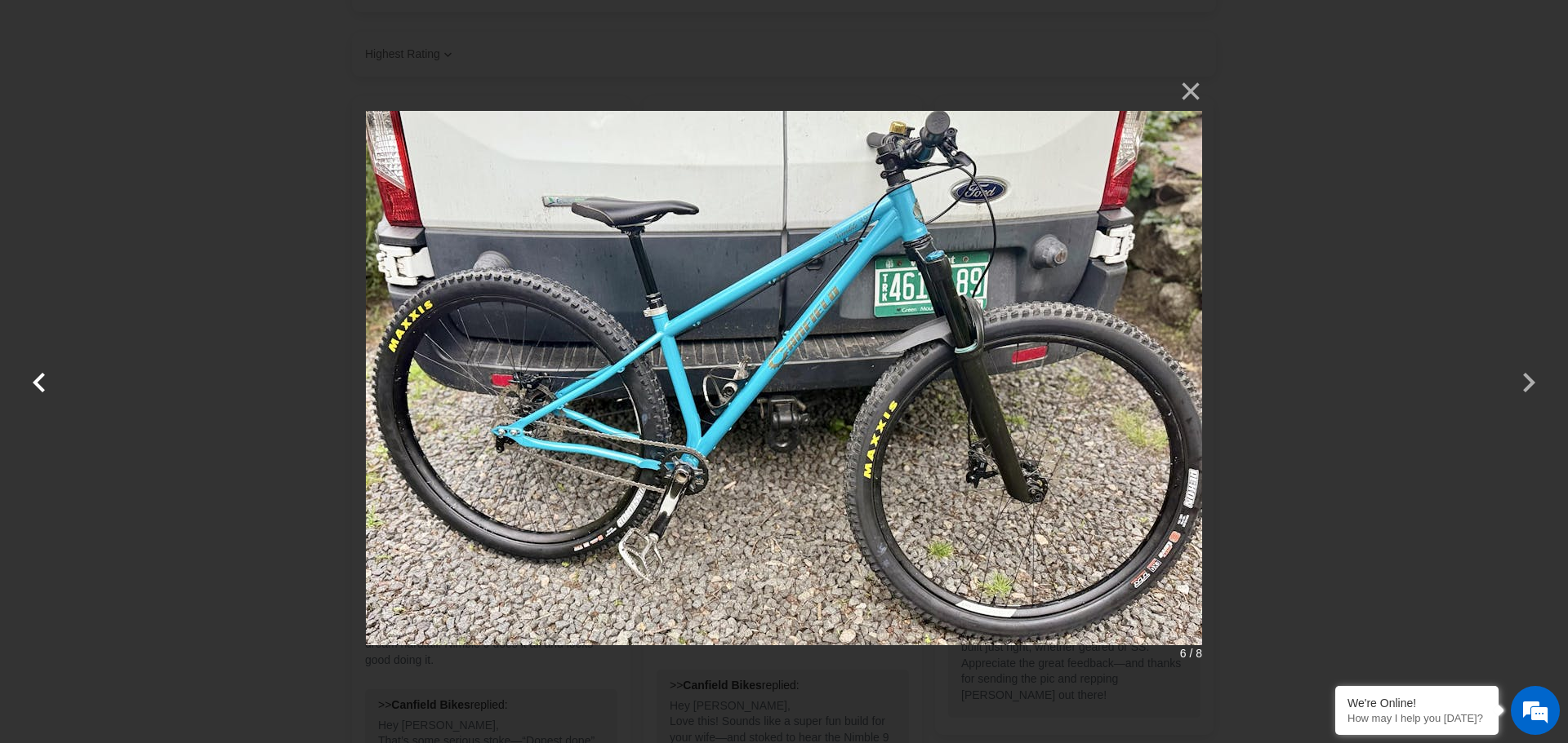
click at [45, 385] on button "button" at bounding box center [39, 372] width 39 height 39
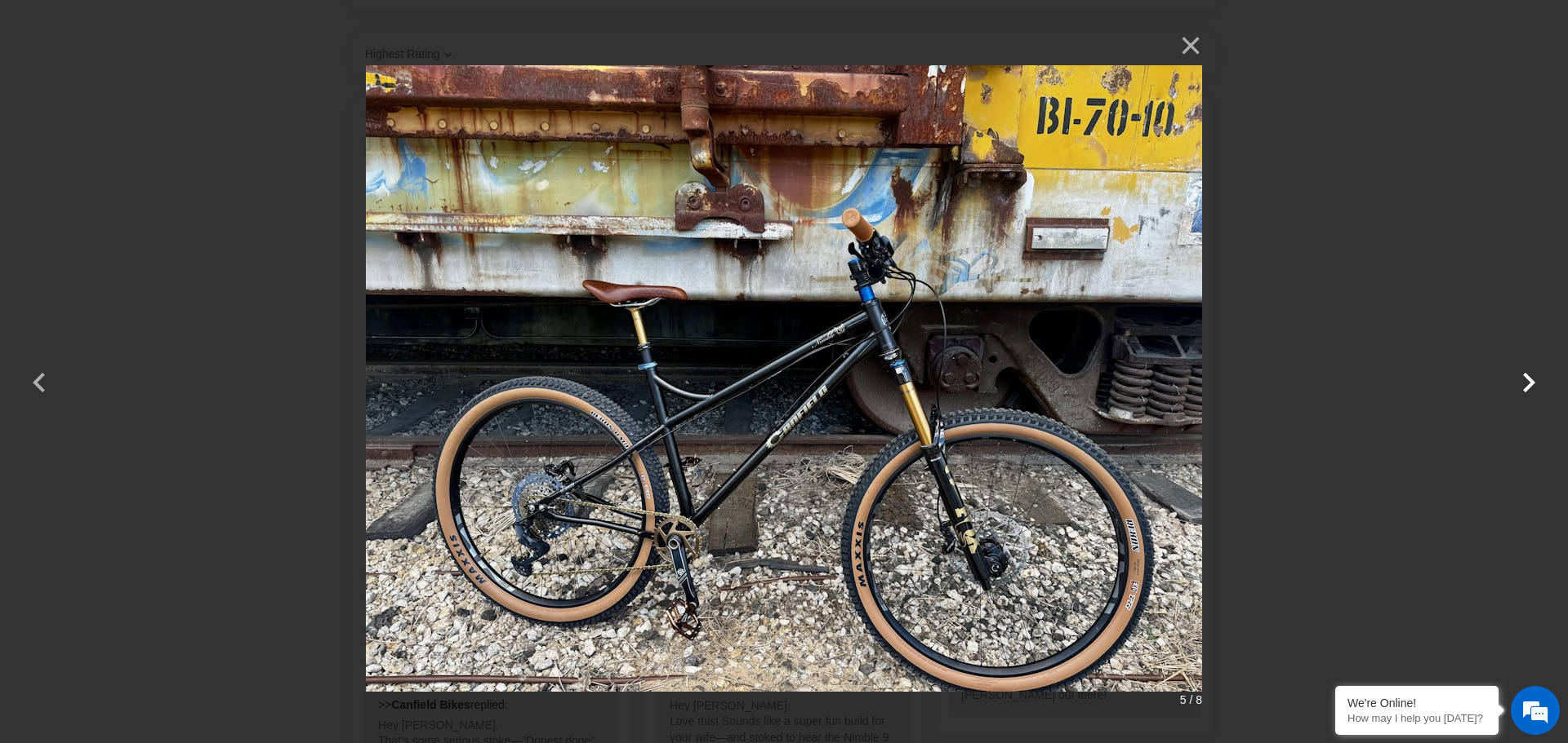
click at [1524, 384] on button "button" at bounding box center [1528, 372] width 39 height 39
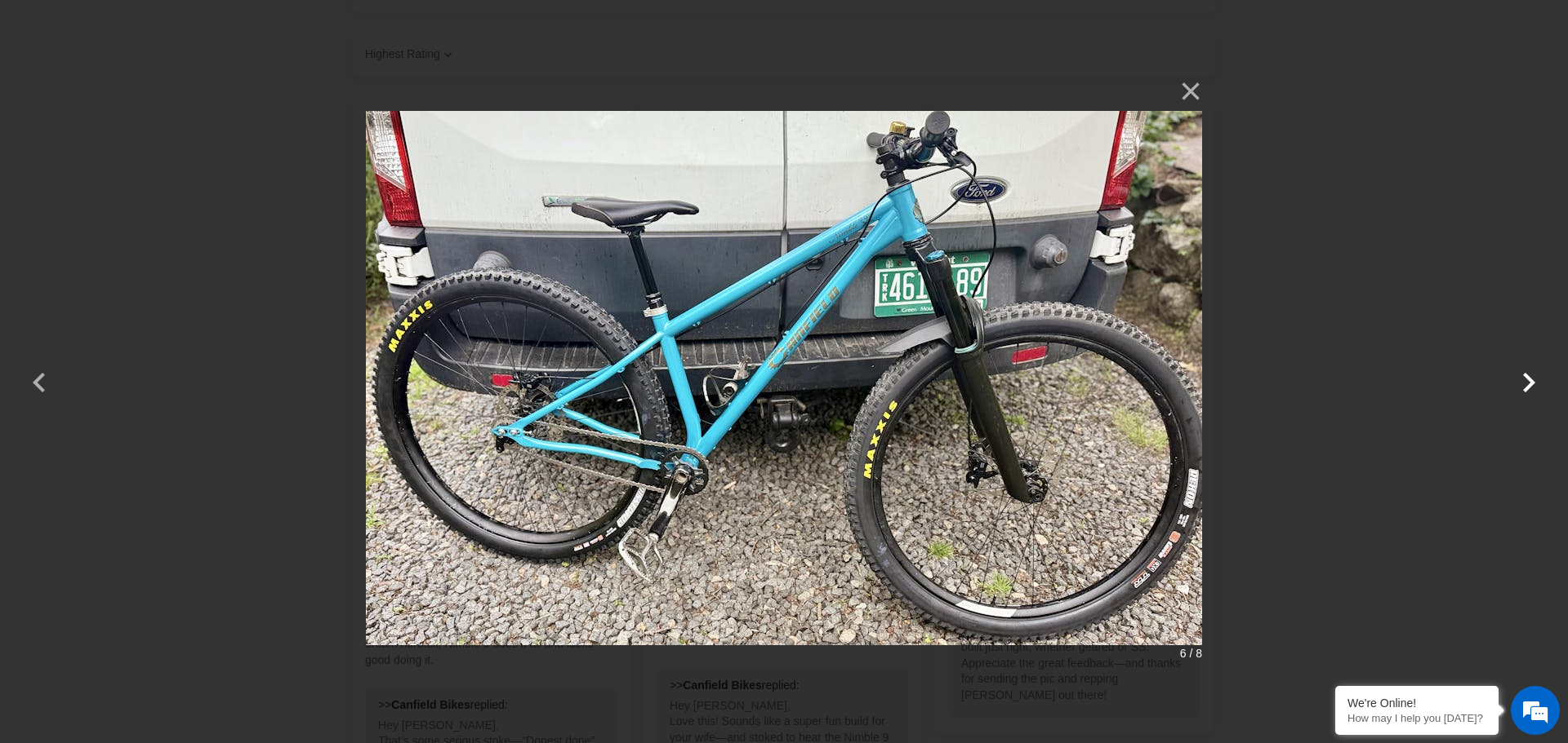
click at [1524, 384] on button "button" at bounding box center [1528, 372] width 39 height 39
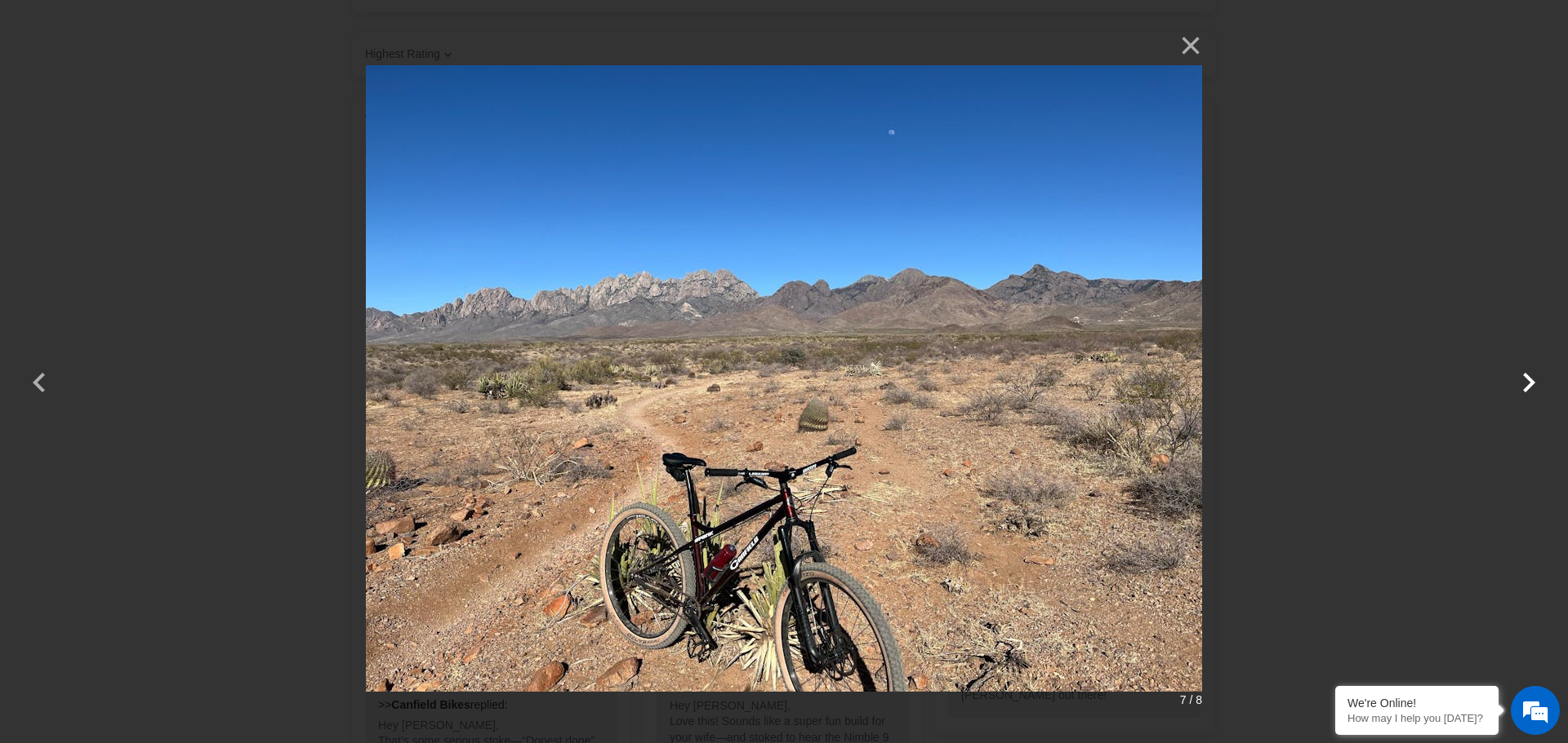
click at [1524, 384] on button "button" at bounding box center [1528, 372] width 39 height 39
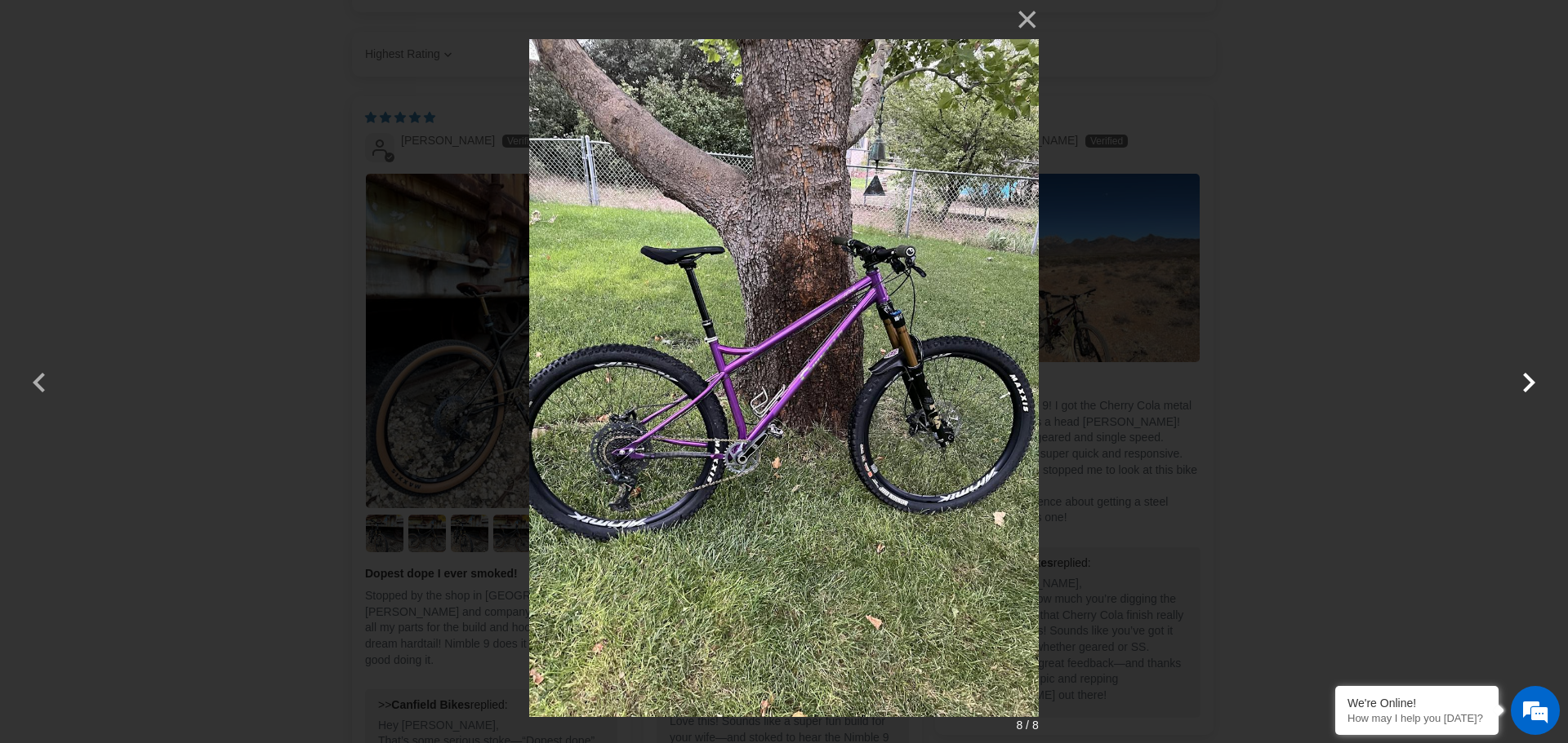
click at [1524, 384] on button "button" at bounding box center [1528, 372] width 39 height 39
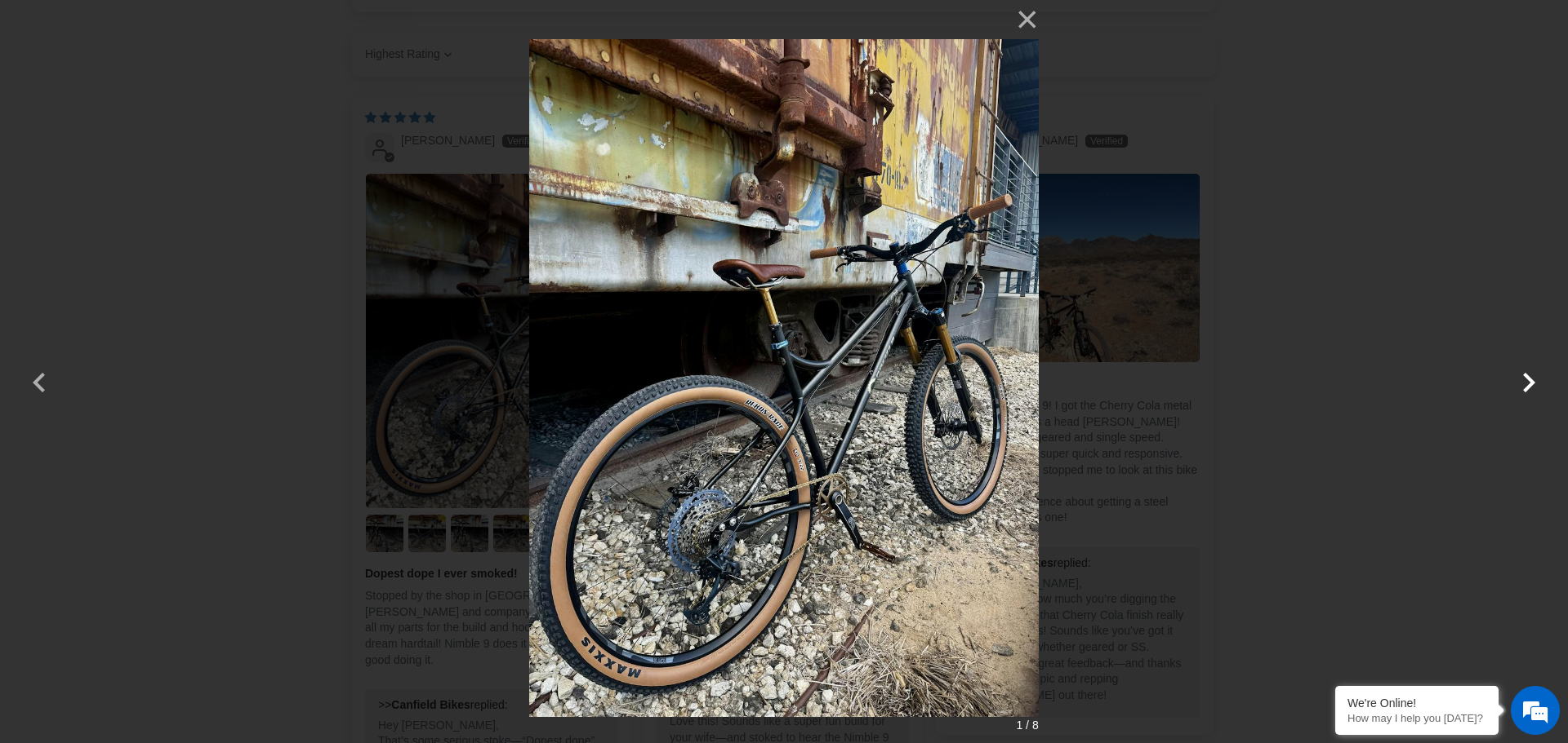
click at [1524, 384] on button "button" at bounding box center [1528, 372] width 39 height 39
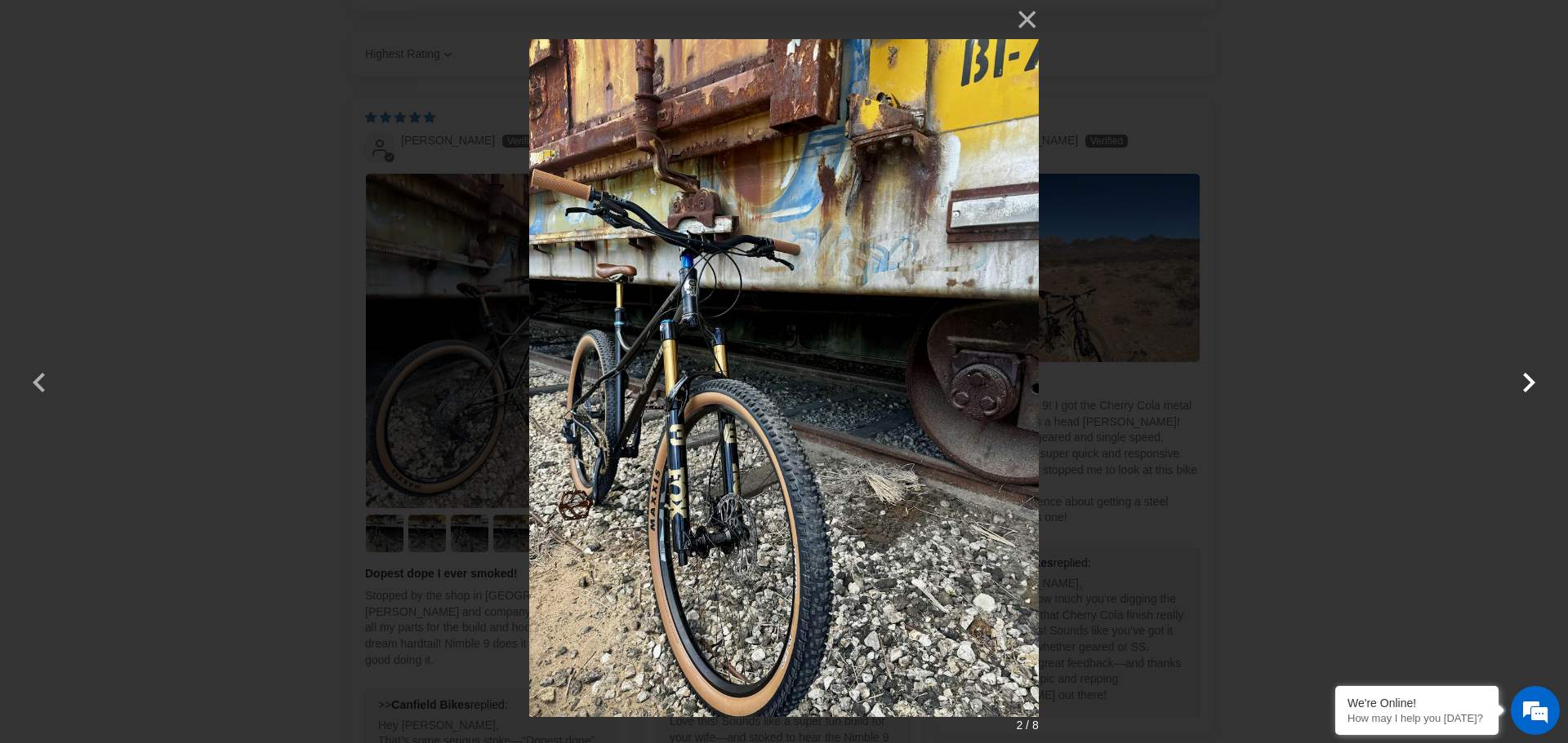
click at [1524, 384] on button "button" at bounding box center [1528, 372] width 39 height 39
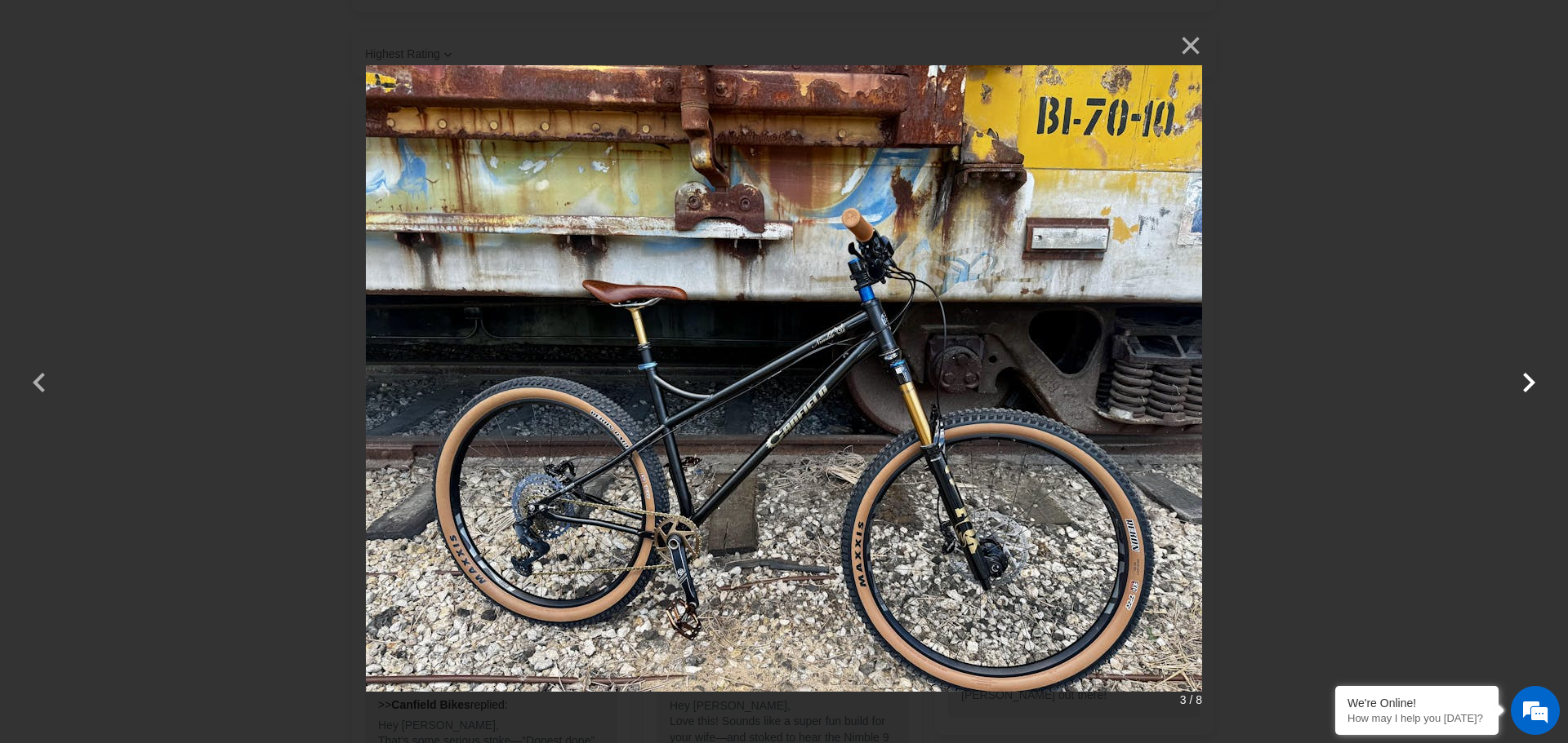
click at [1524, 384] on button "button" at bounding box center [1528, 372] width 39 height 39
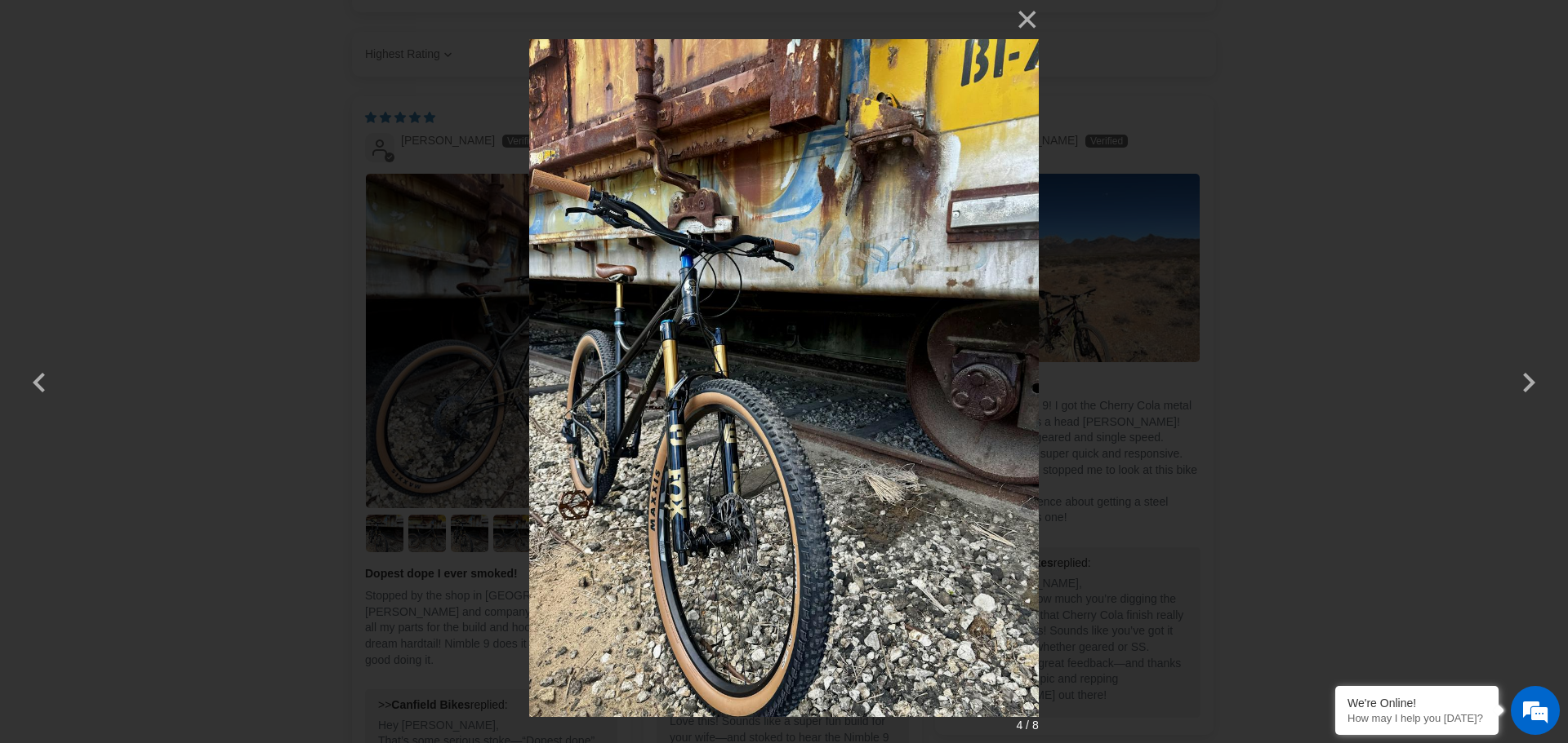
click at [1422, 254] on div "× 4 / 8 Loading..." at bounding box center [784, 372] width 1568 height 743
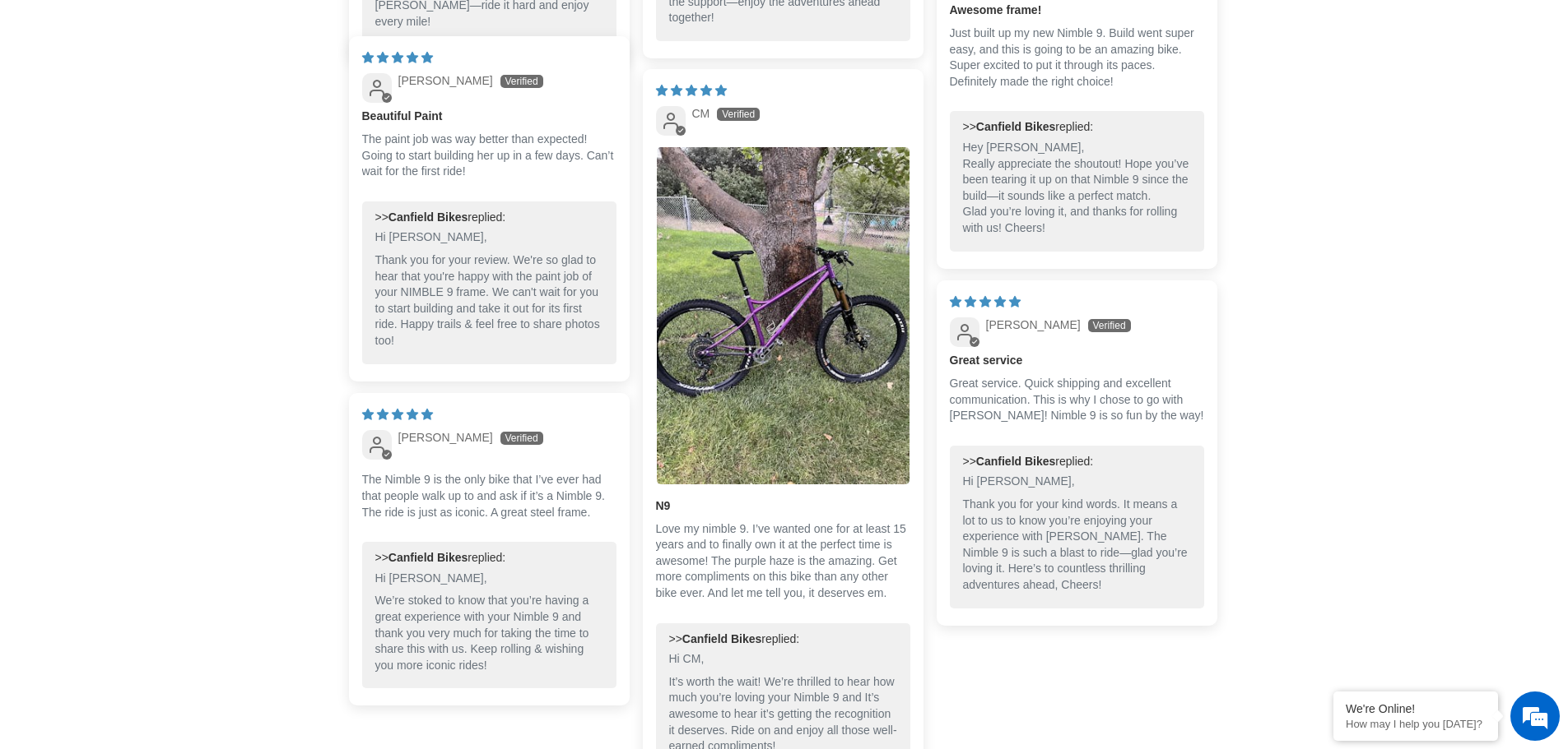
scroll to position [4031, 0]
